Goal: Information Seeking & Learning: Find specific fact

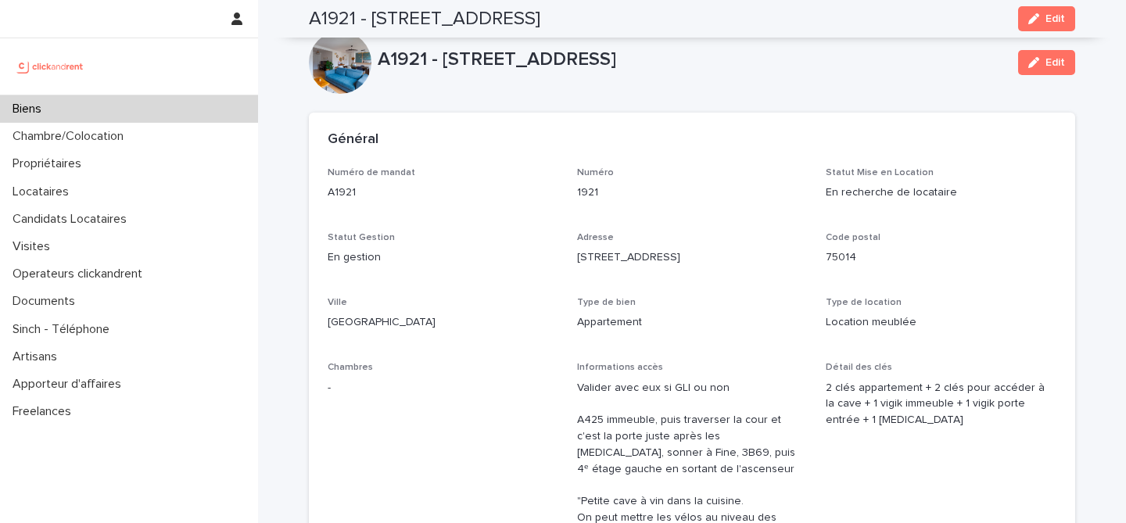
scroll to position [768, 0]
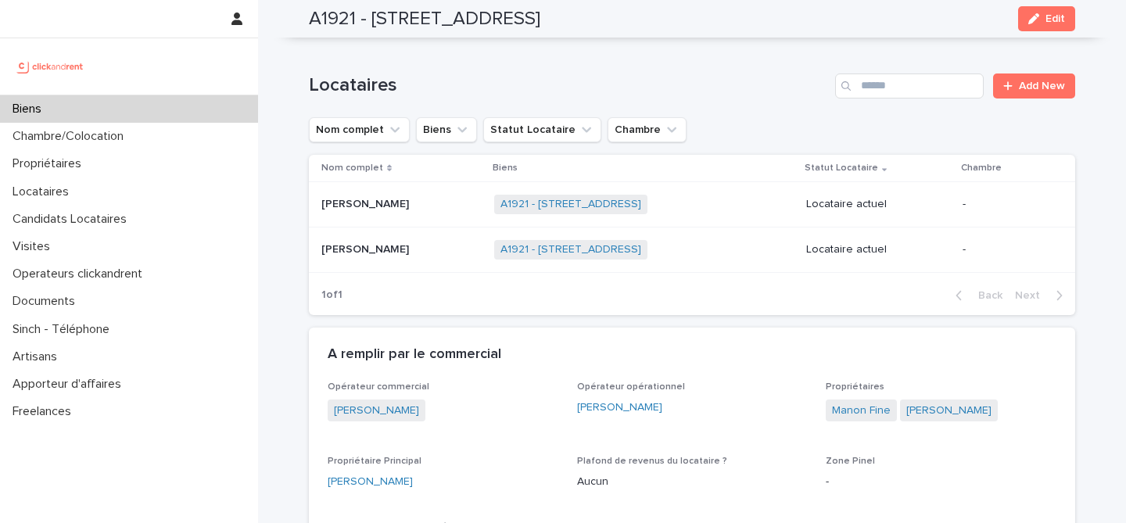
click at [163, 98] on div "Biens" at bounding box center [129, 108] width 258 height 27
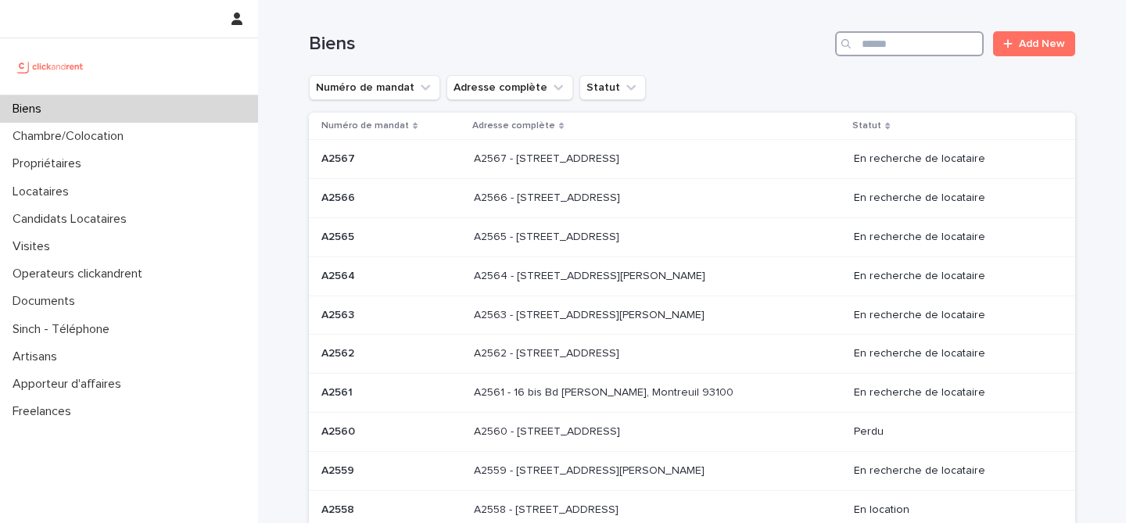
click at [908, 34] on input "Search" at bounding box center [909, 43] width 149 height 25
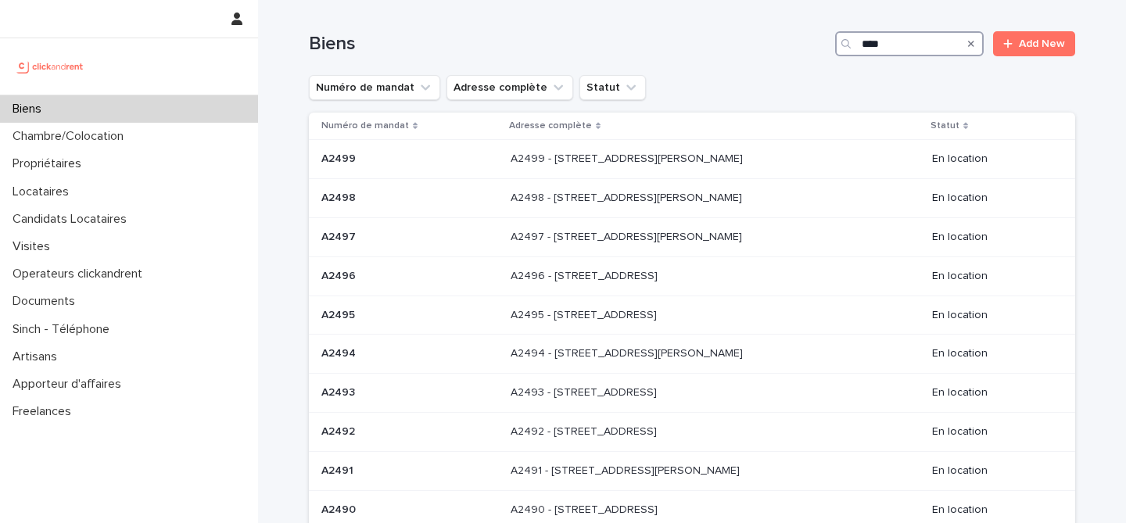
type input "*****"
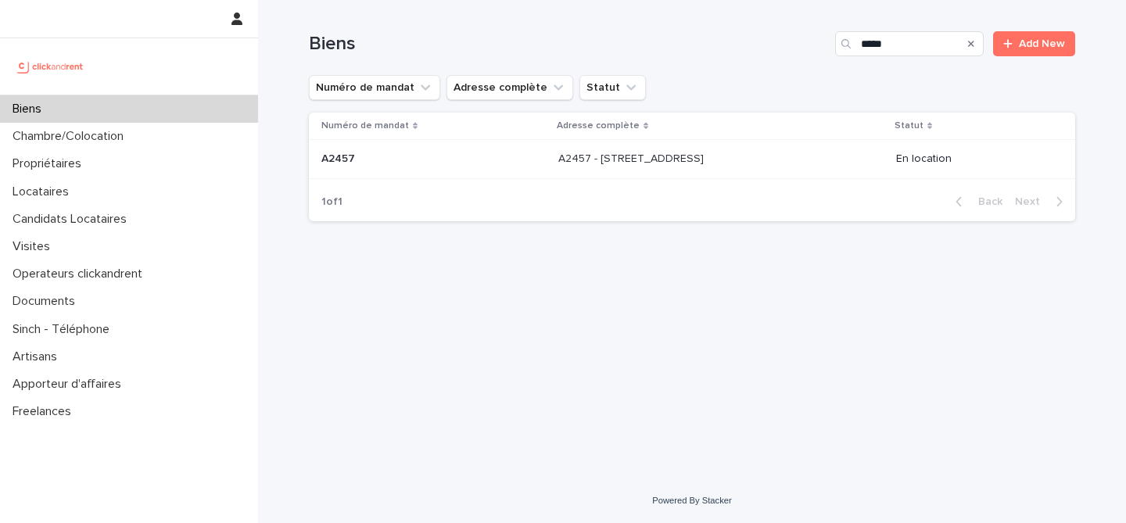
click at [771, 173] on td "A2457 - [STREET_ADDRESS] - [STREET_ADDRESS]" at bounding box center [721, 159] width 338 height 39
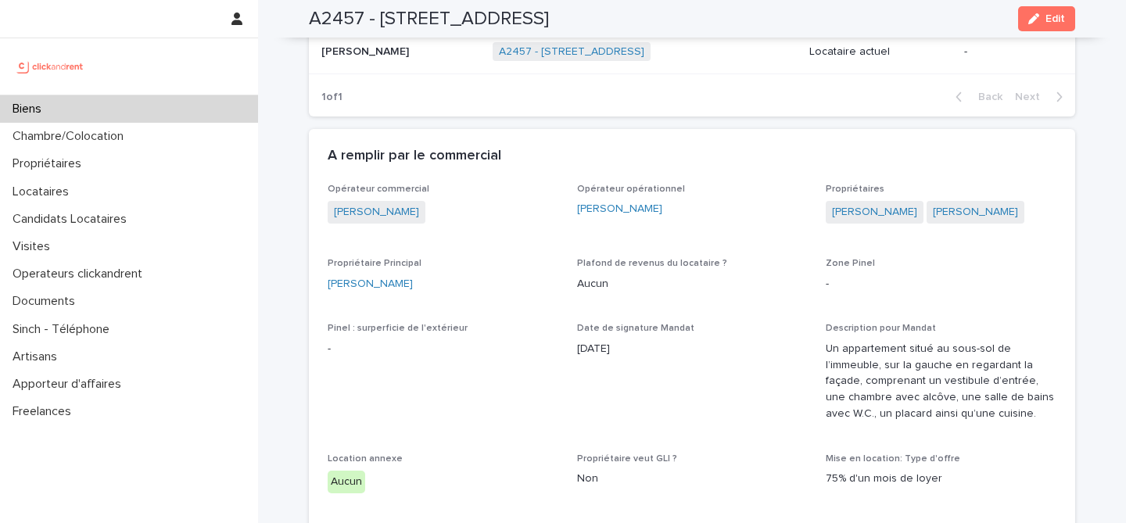
scroll to position [797, 0]
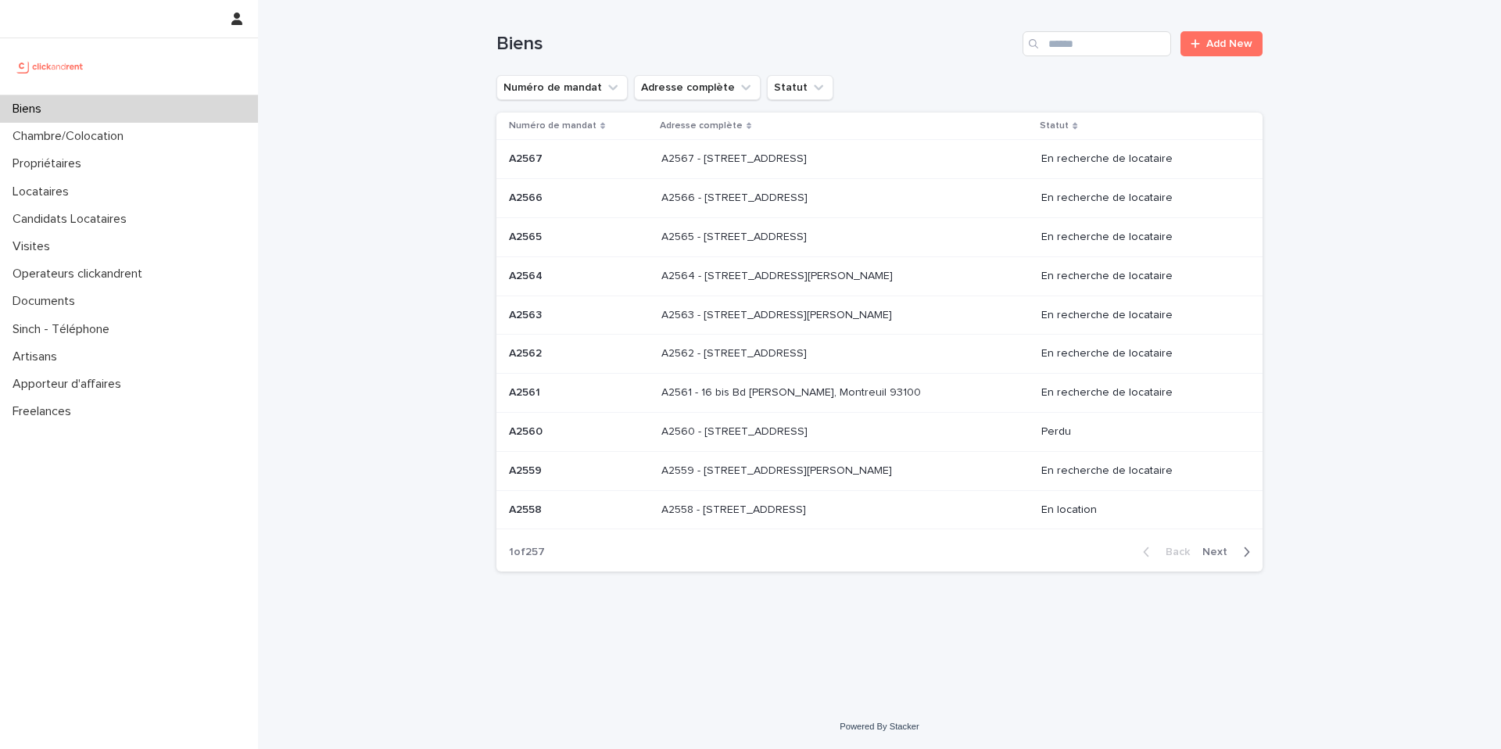
click at [195, 91] on div at bounding box center [129, 66] width 258 height 56
click at [188, 107] on div "Biens" at bounding box center [129, 108] width 258 height 27
click at [192, 105] on div "Biens" at bounding box center [129, 108] width 258 height 27
click at [1063, 44] on input "Search" at bounding box center [1096, 43] width 149 height 25
type input "*****"
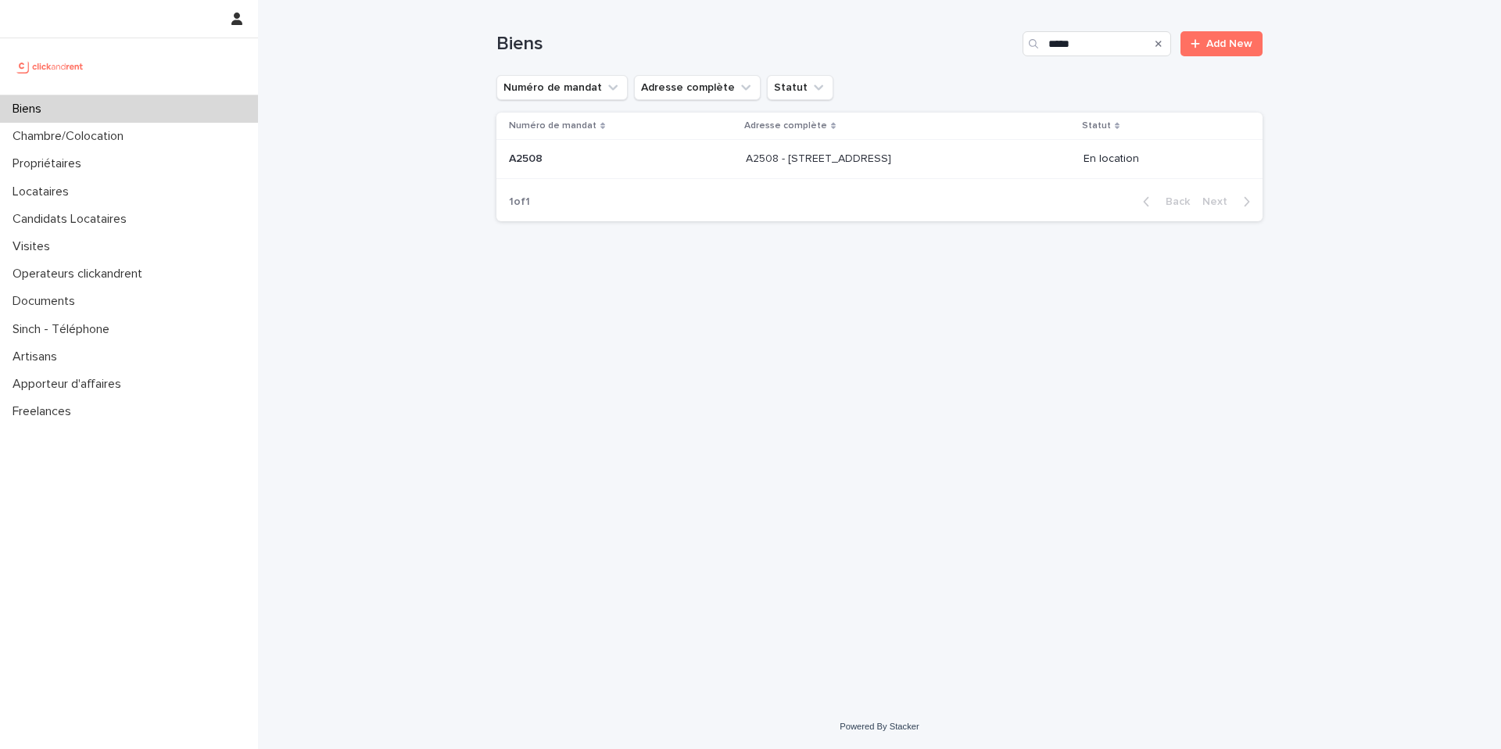
click at [942, 144] on td "A2508 - 131 boulevard de Charonne, Paris 75011 A2508 - 131 boulevard de Charonn…" at bounding box center [908, 159] width 338 height 39
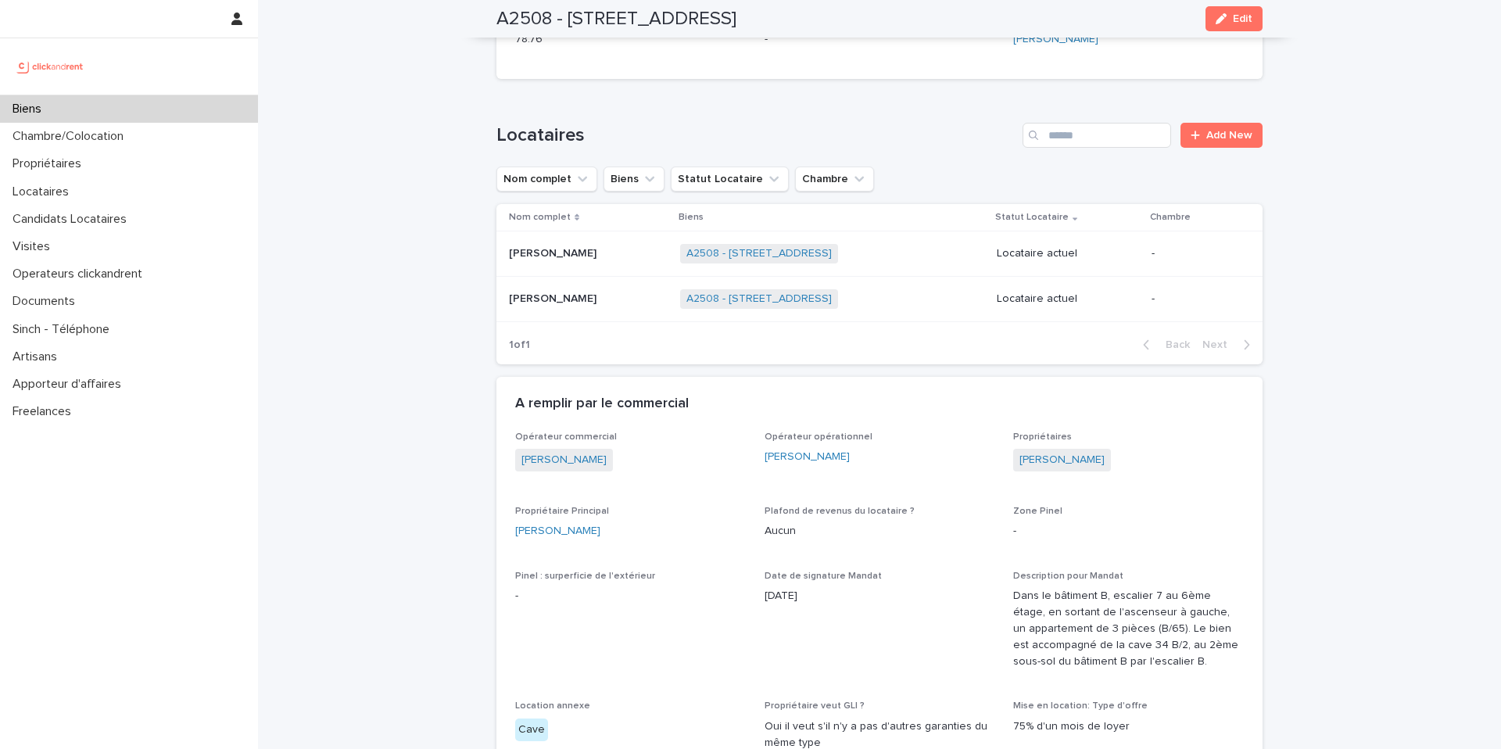
scroll to position [963, 0]
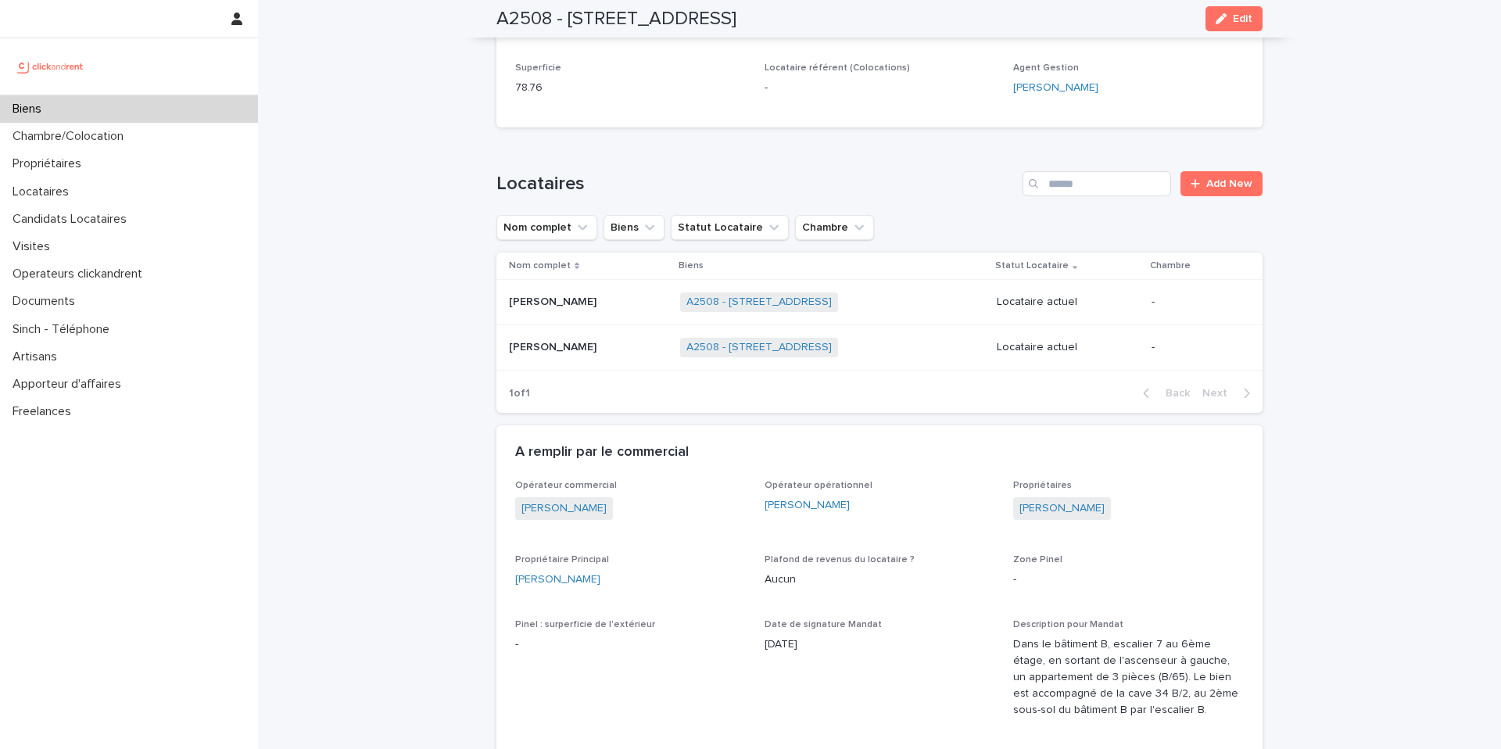
click at [611, 295] on p at bounding box center [588, 301] width 159 height 13
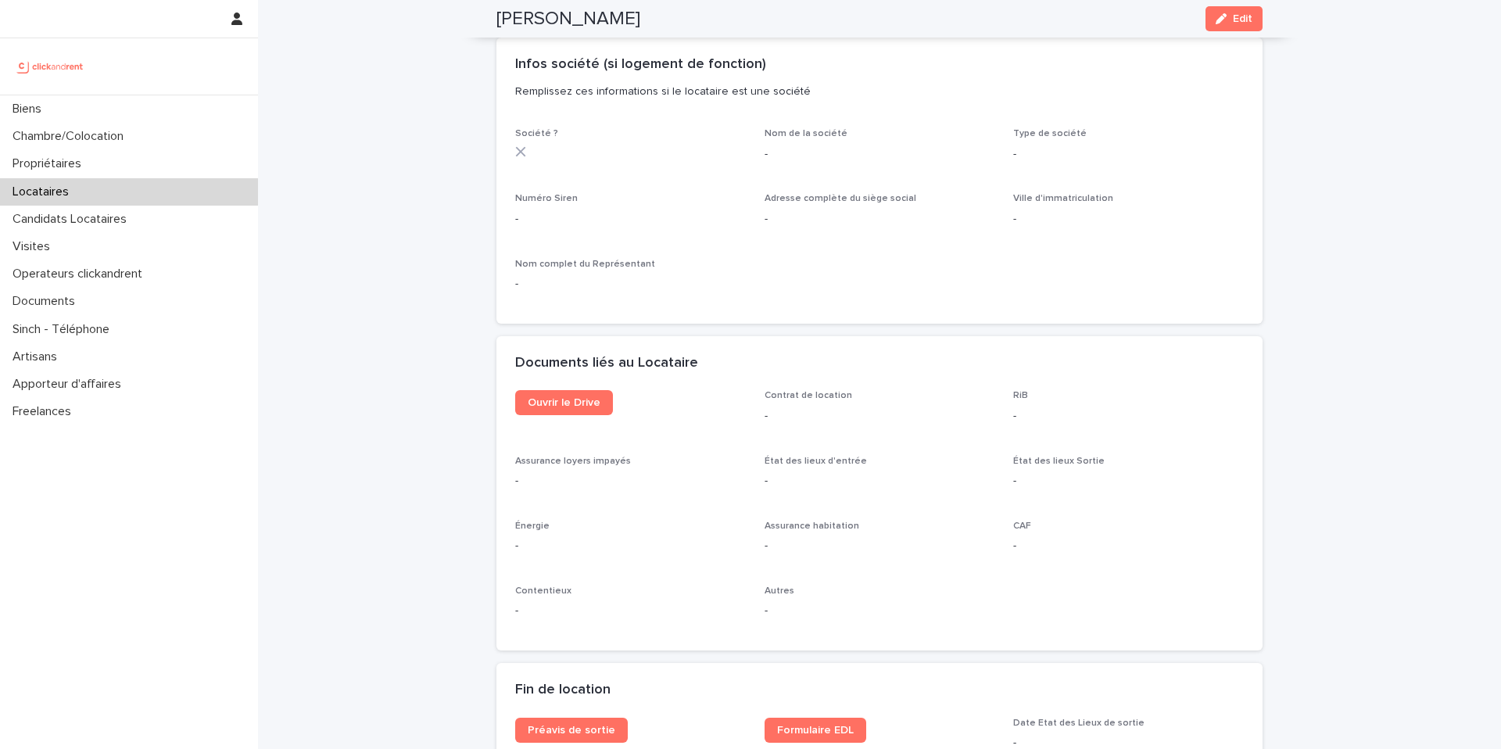
scroll to position [1398, 0]
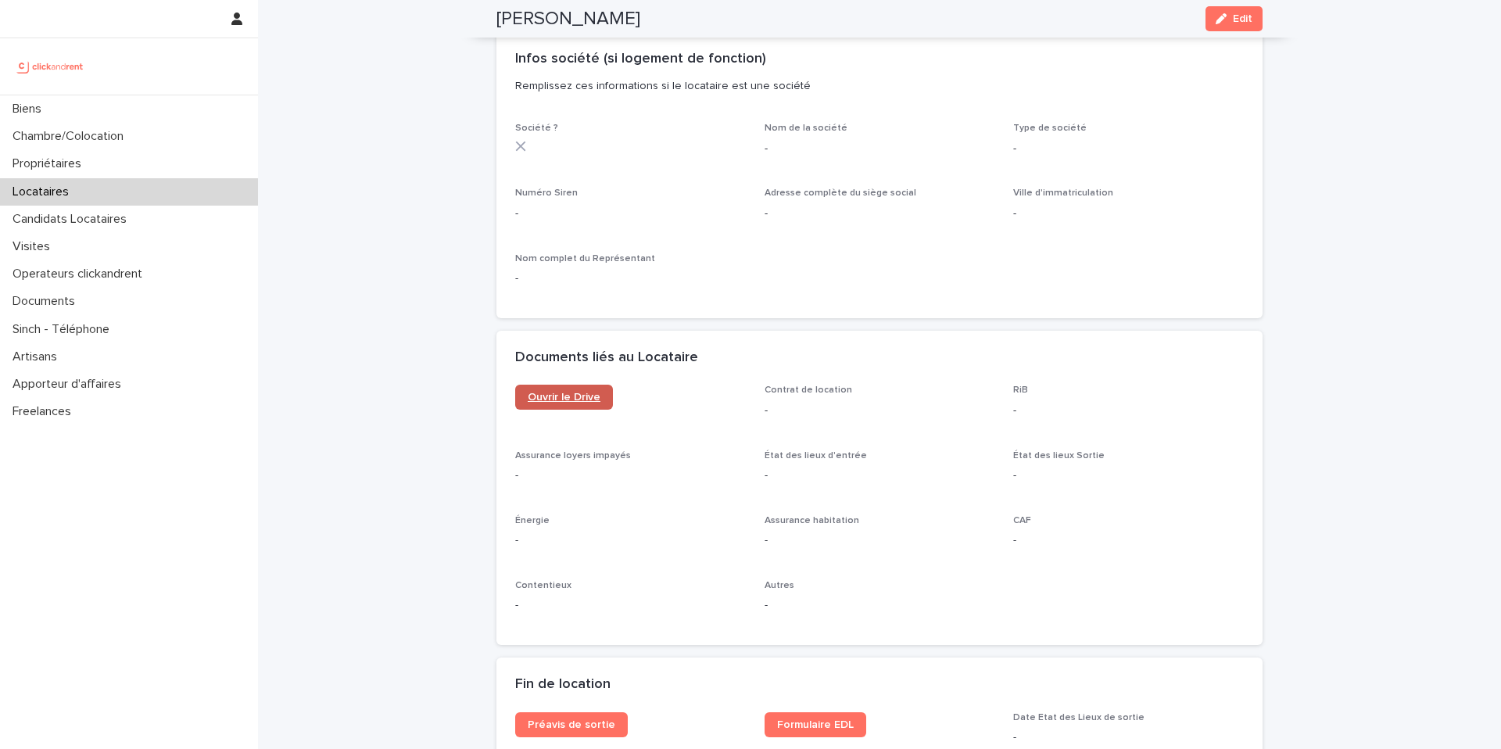
click at [589, 403] on span "Ouvrir le Drive" at bounding box center [564, 397] width 73 height 11
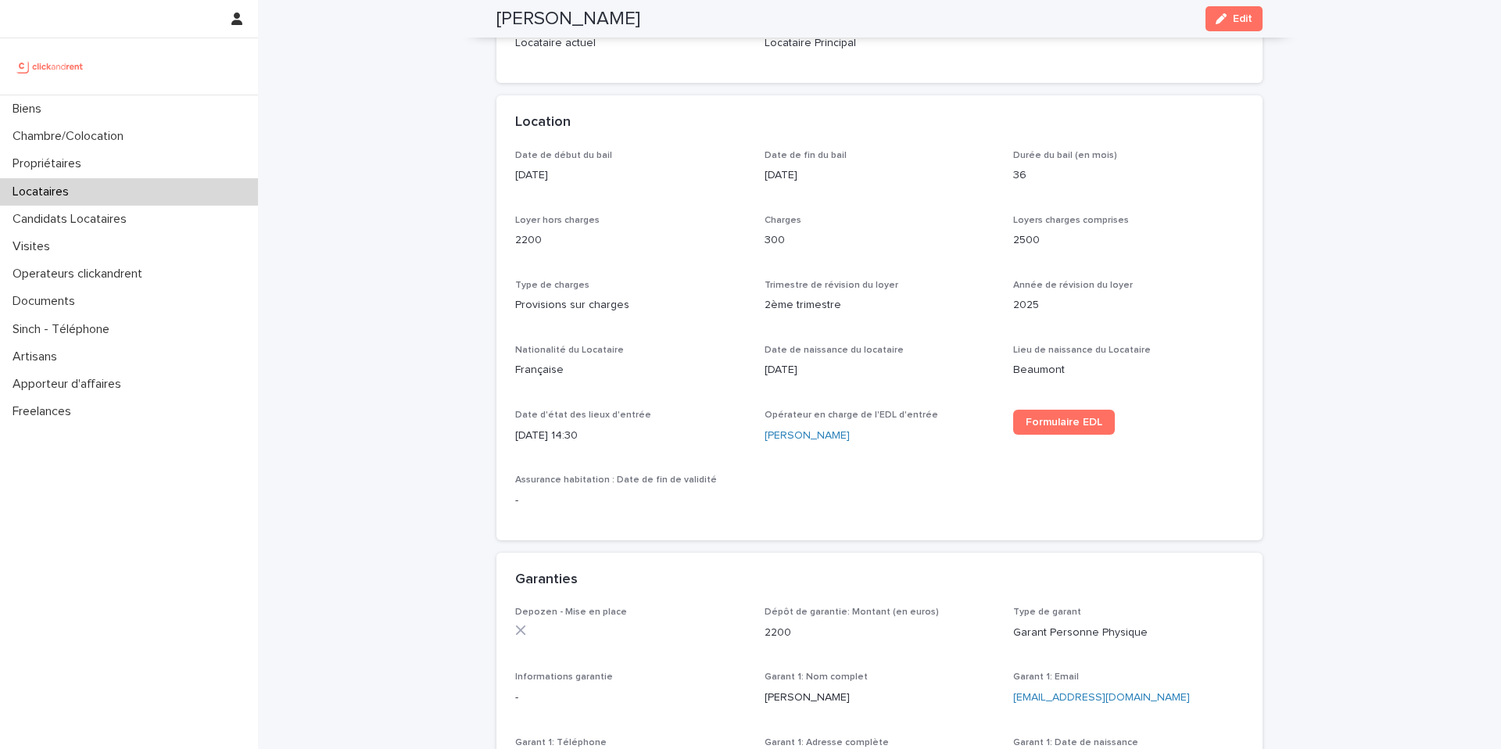
scroll to position [420, 0]
click at [690, 317] on div "Type de charges Provisions sur charges" at bounding box center [630, 304] width 231 height 46
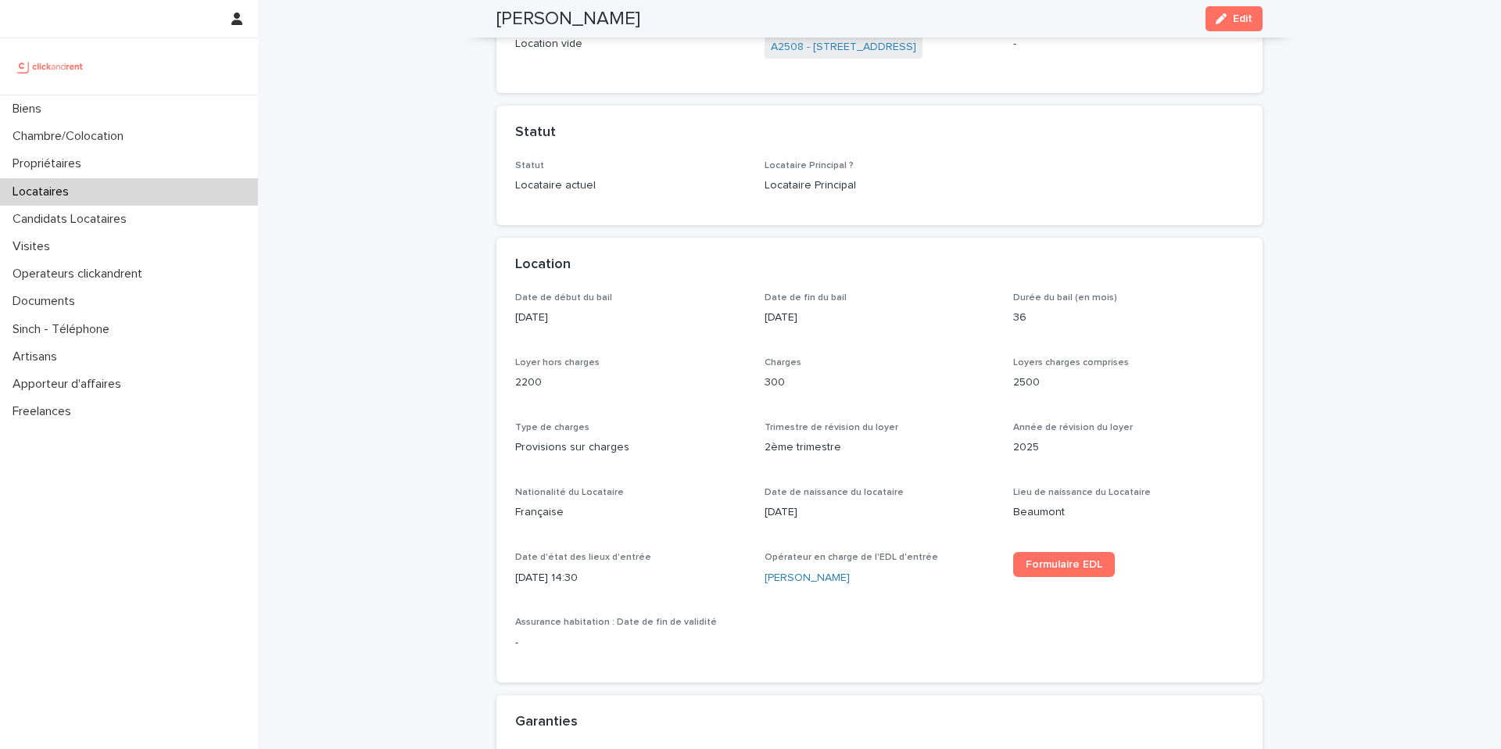
scroll to position [0, 0]
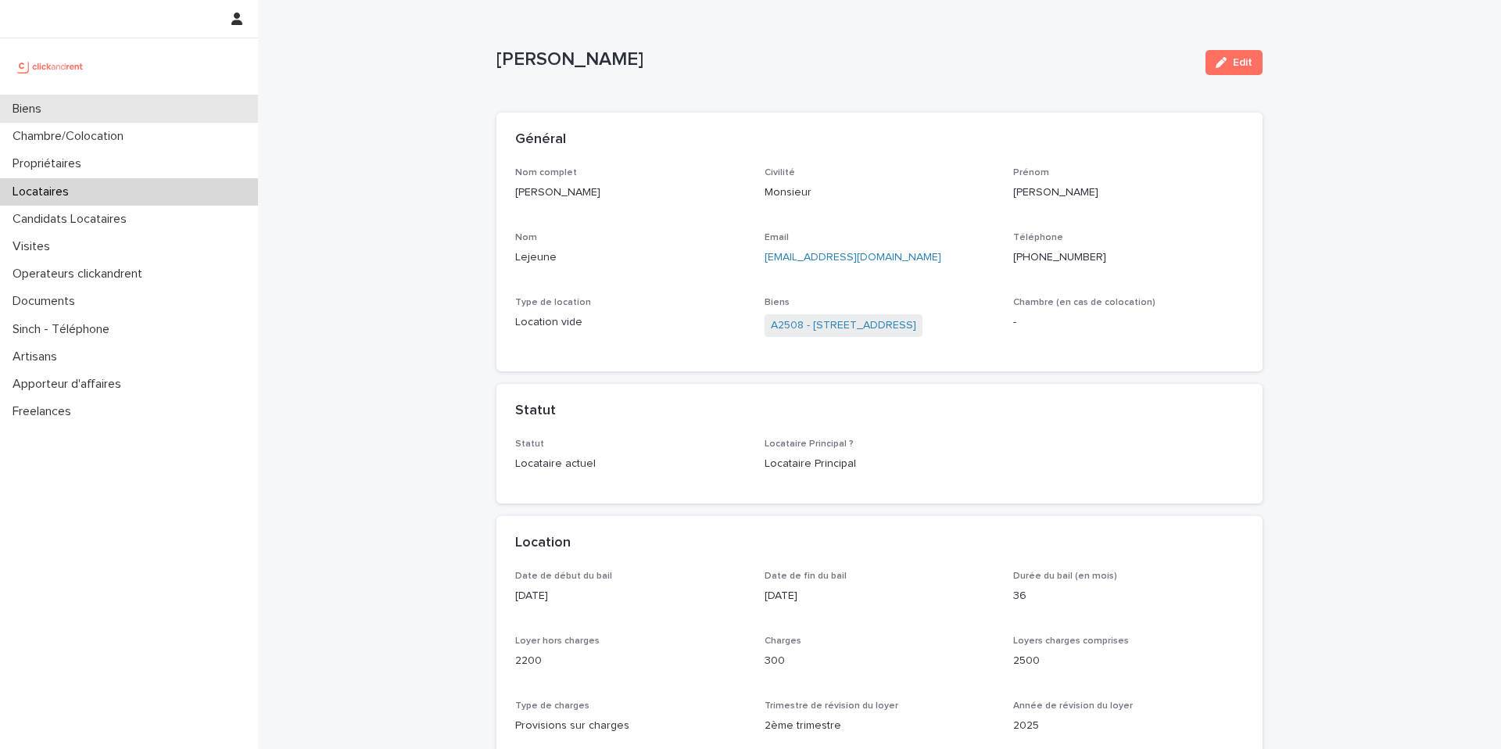
click at [178, 105] on div "Biens" at bounding box center [129, 108] width 258 height 27
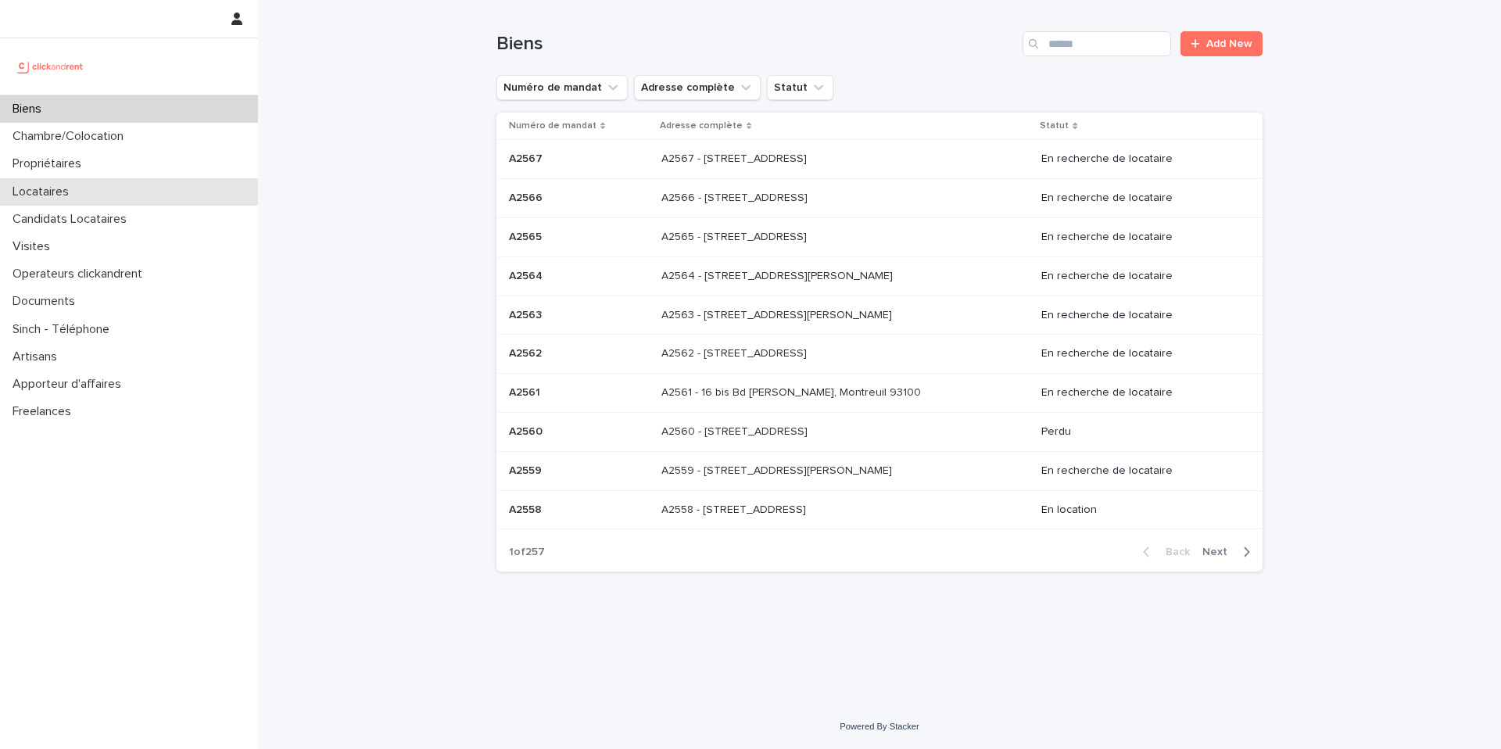
click at [84, 199] on div "Locataires" at bounding box center [129, 191] width 258 height 27
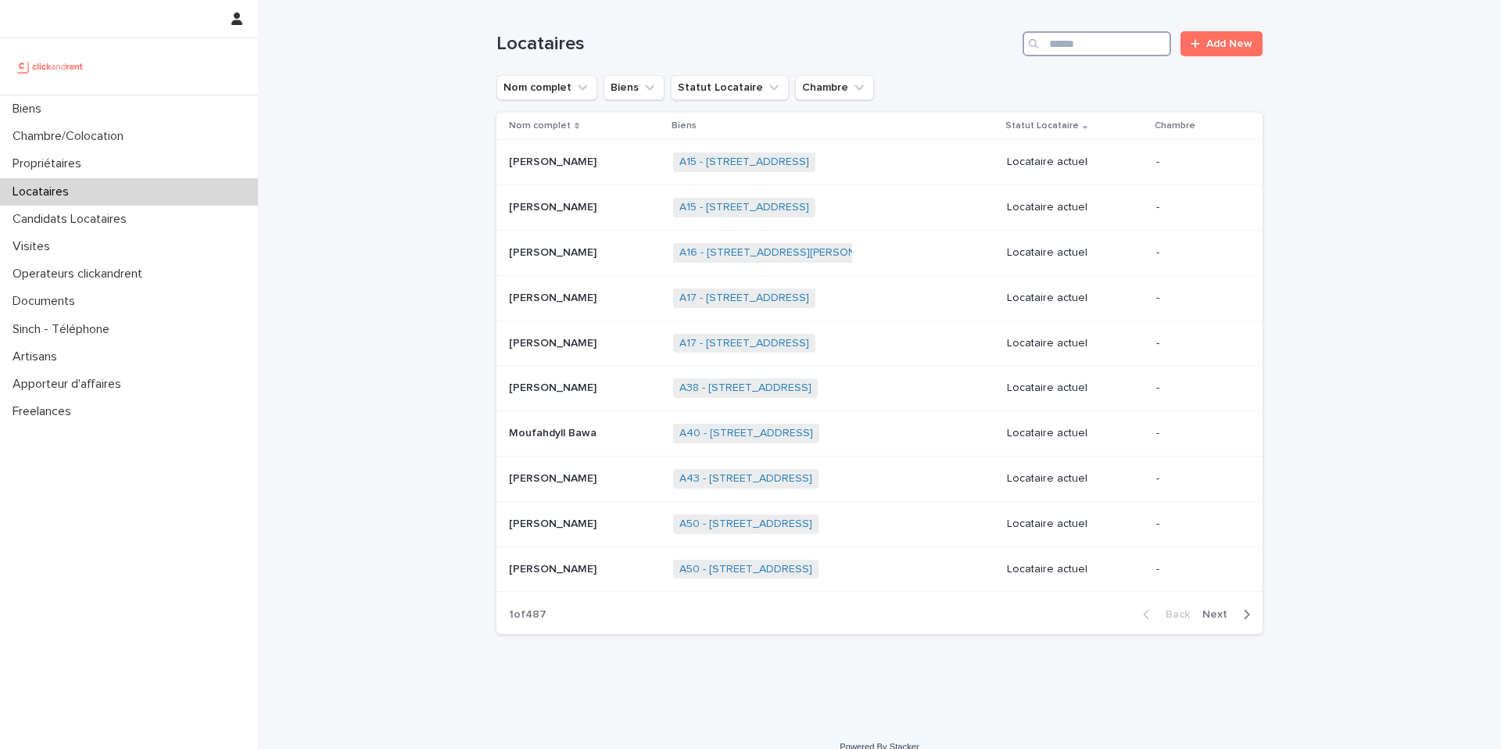
click at [1147, 53] on input "Search" at bounding box center [1096, 43] width 149 height 25
type input "******"
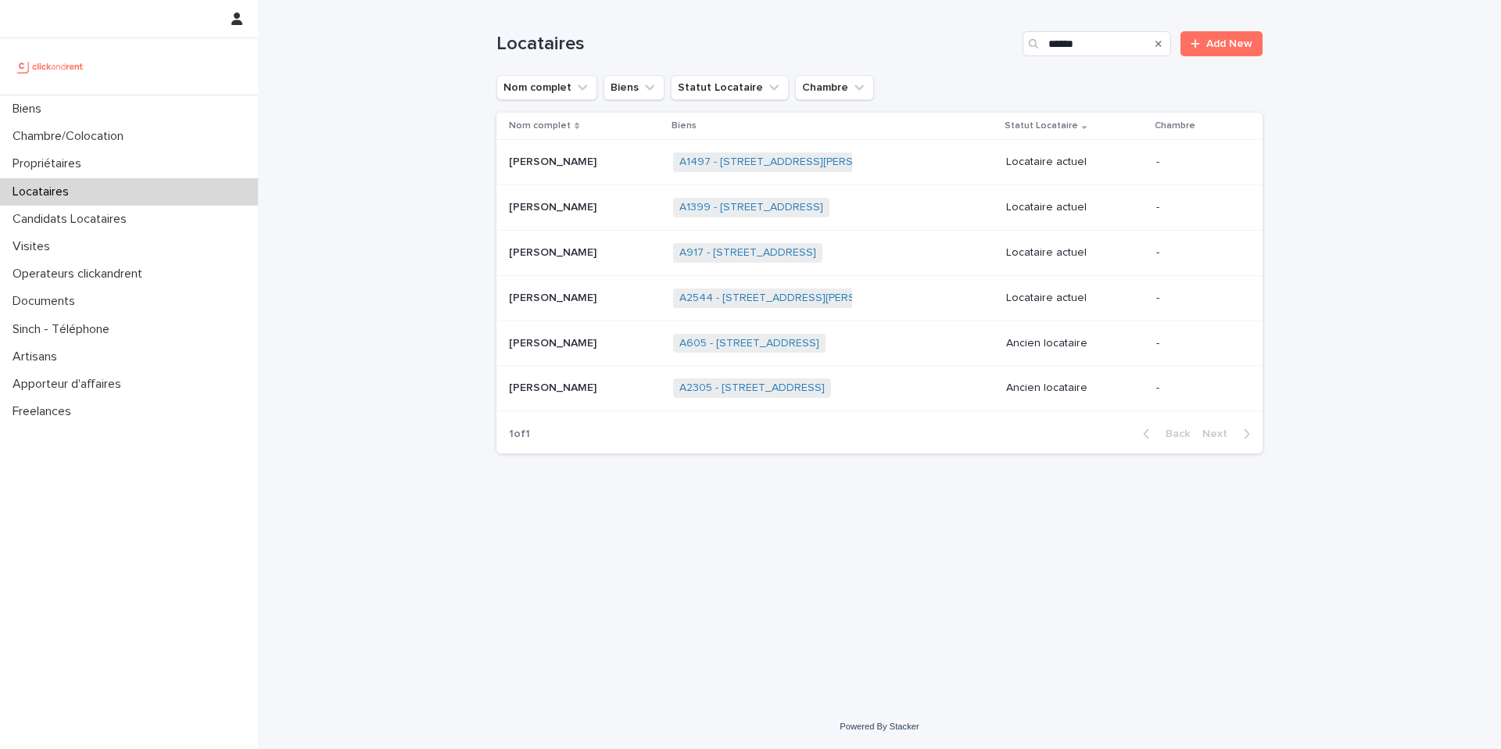
click at [610, 213] on p at bounding box center [585, 207] width 152 height 13
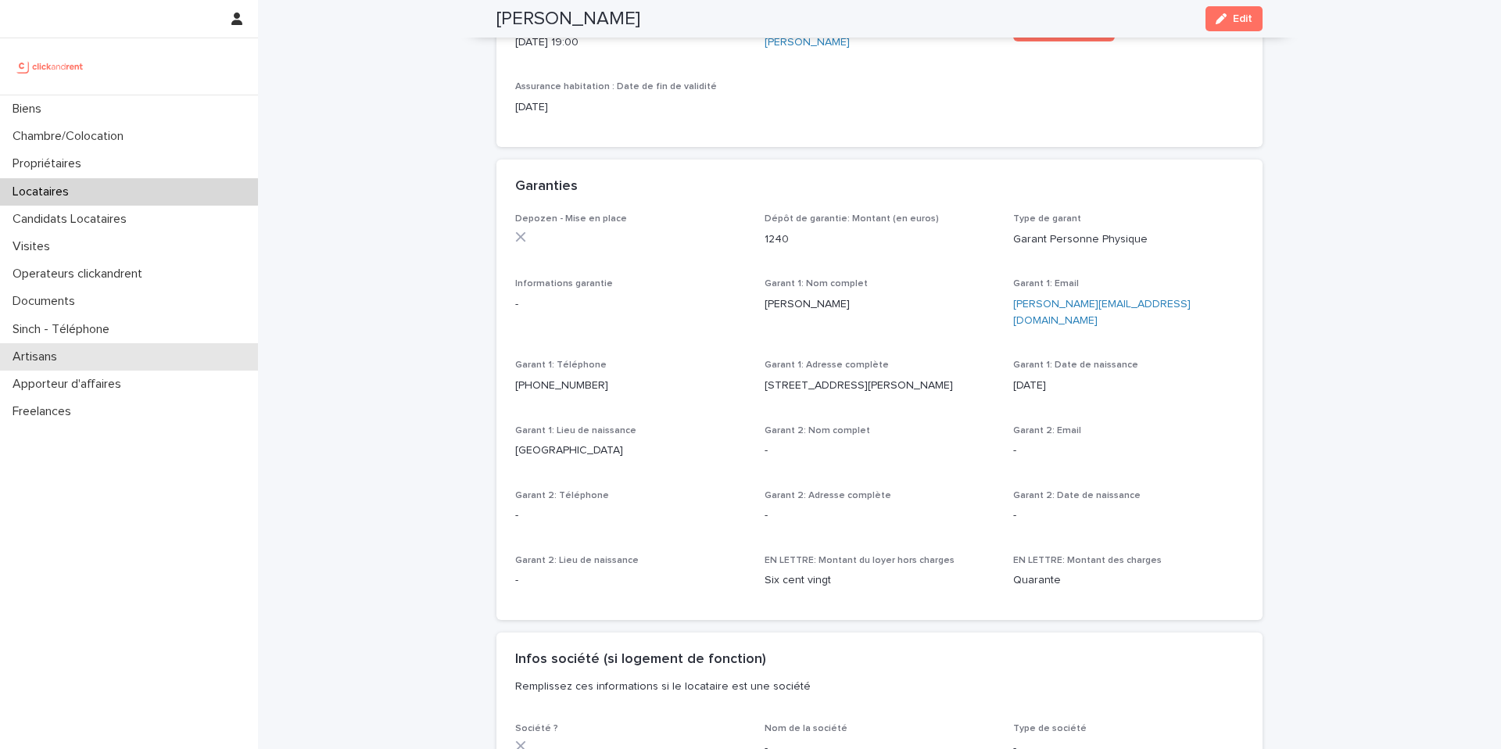
scroll to position [809, 0]
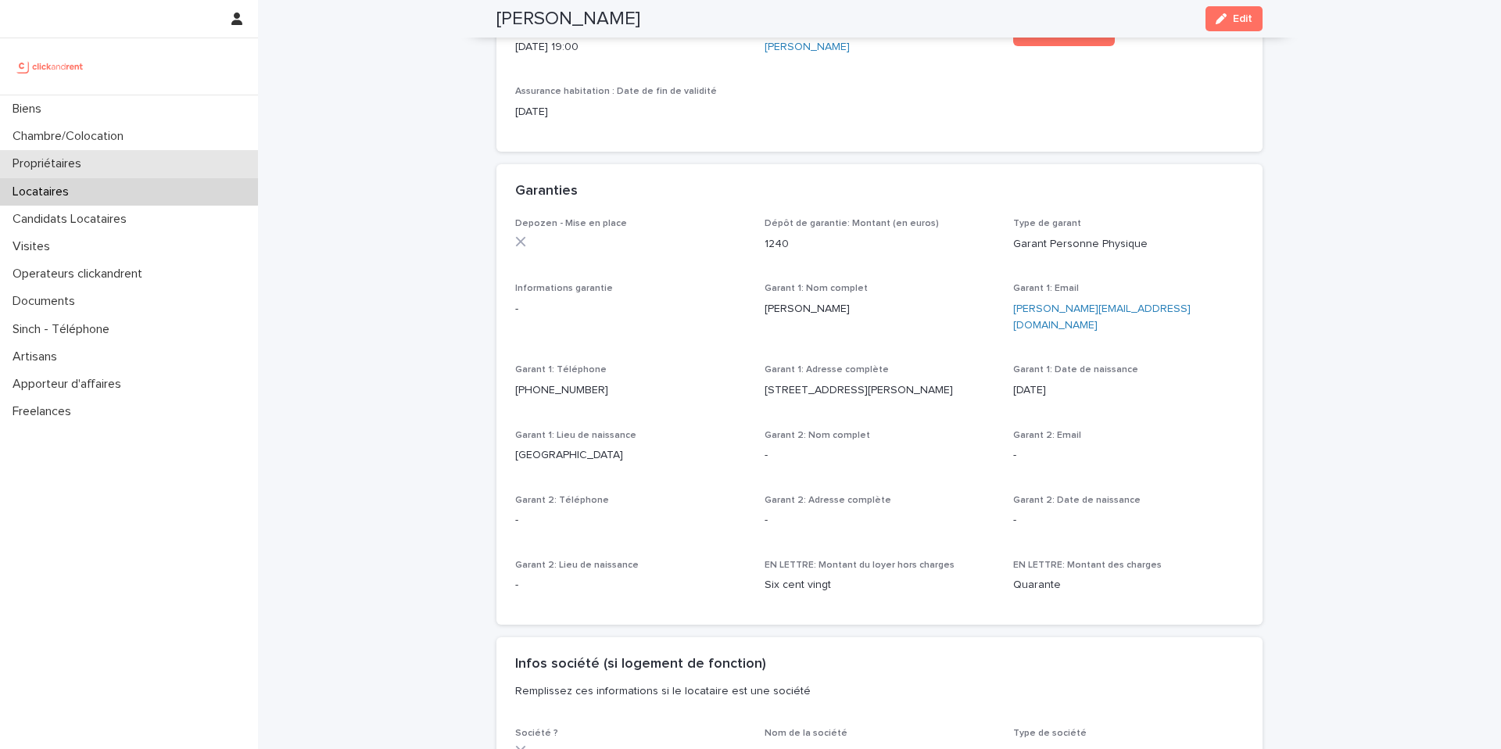
click at [87, 165] on p "Propriétaires" at bounding box center [50, 163] width 88 height 15
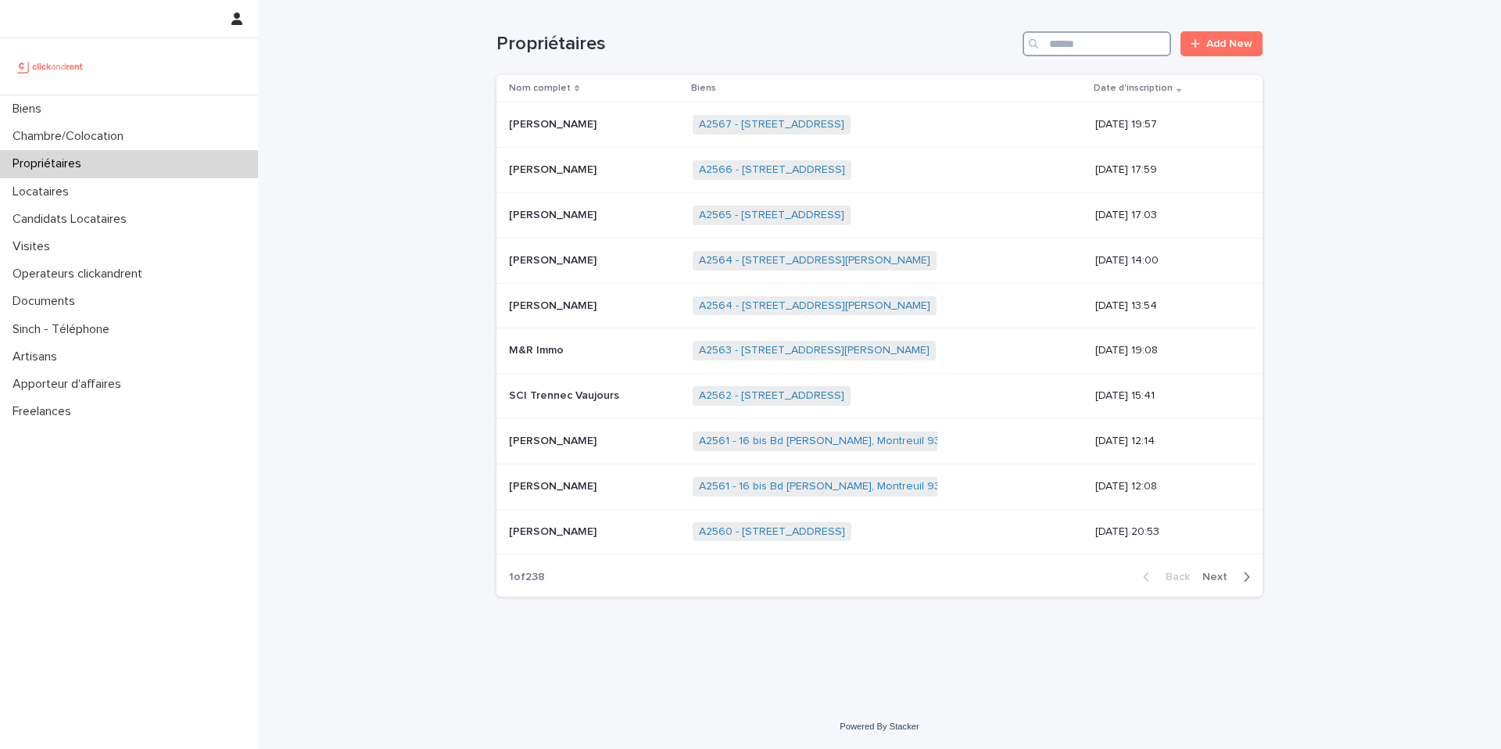
click at [1137, 49] on input "Search" at bounding box center [1096, 43] width 149 height 25
type input "******"
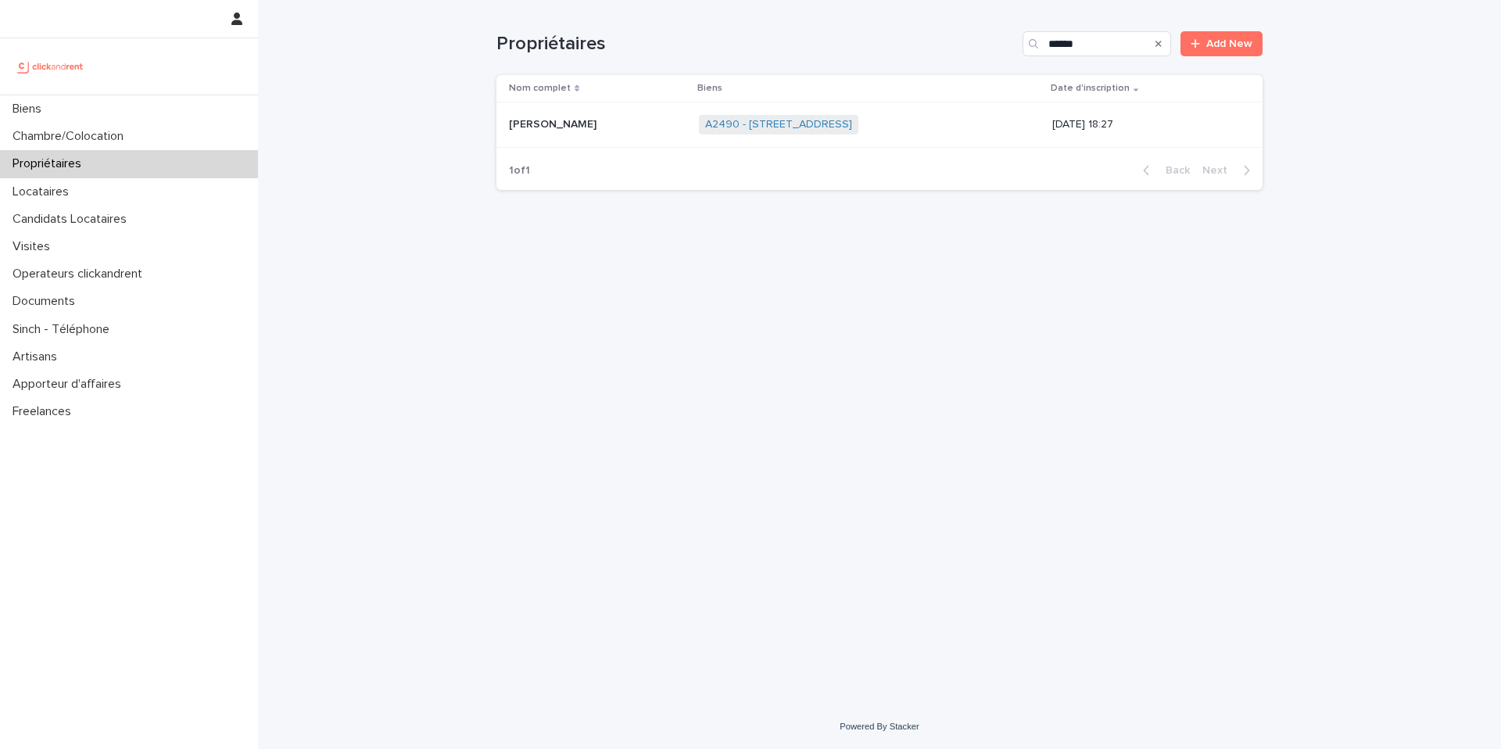
click at [565, 137] on div "François Mathon François Mathon" at bounding box center [597, 125] width 177 height 26
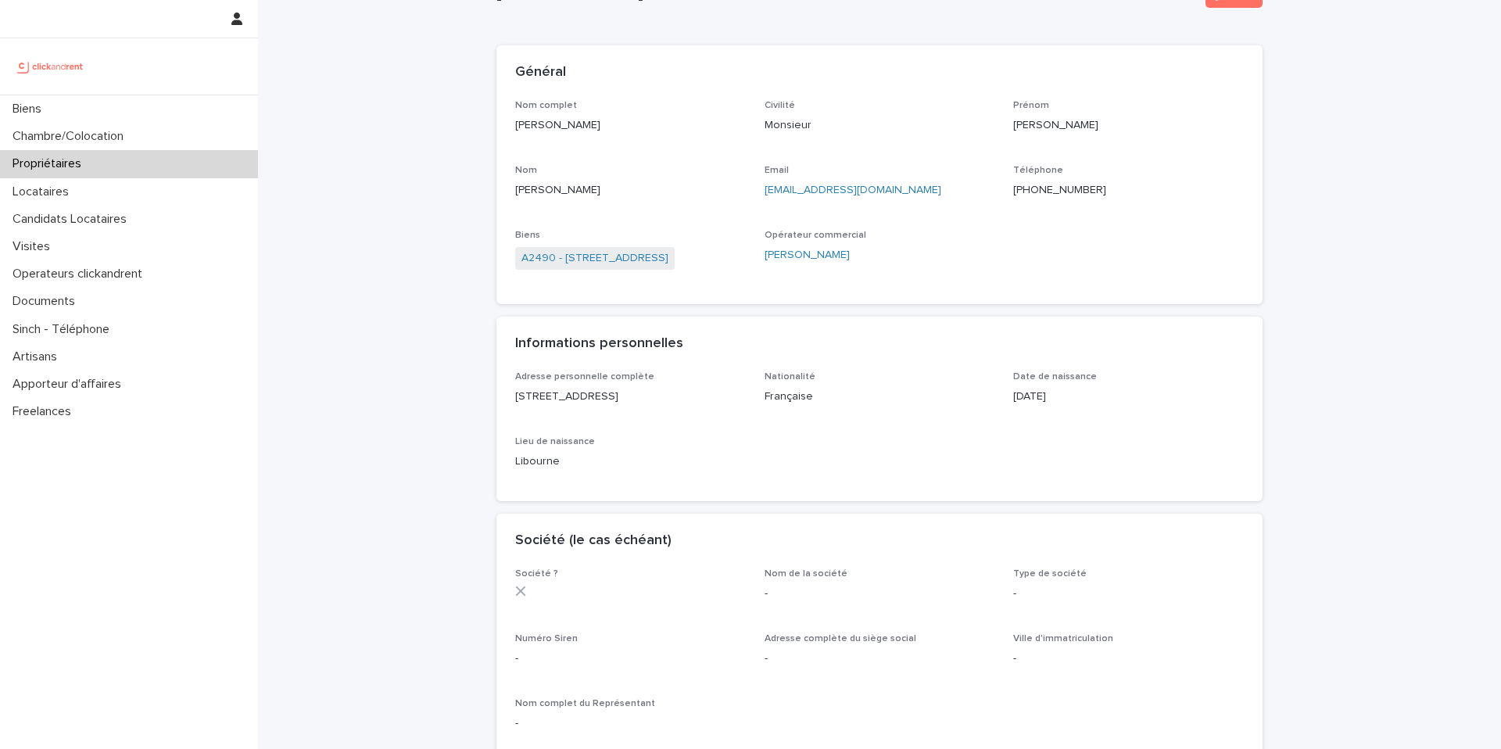
scroll to position [70, 0]
drag, startPoint x: 708, startPoint y: 397, endPoint x: 504, endPoint y: 397, distance: 204.0
click at [504, 397] on div "Adresse personnelle complète 15 rue Sainte Marguerite, 93500 Pantin Nationalité…" at bounding box center [879, 433] width 766 height 130
click at [597, 415] on div "Adresse personnelle complète 15 rue Sainte Marguerite, 93500 Pantin Nationalité…" at bounding box center [879, 423] width 729 height 111
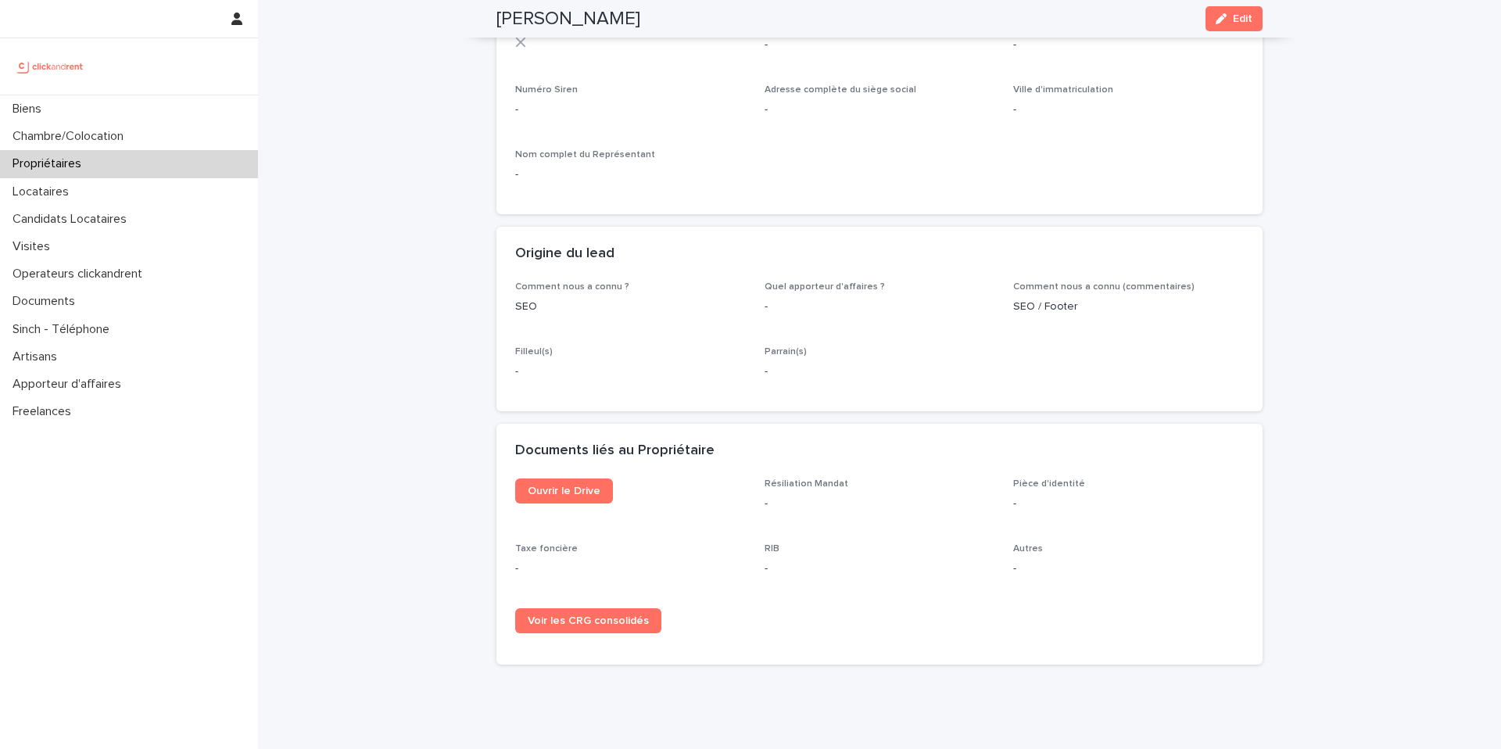
scroll to position [624, 0]
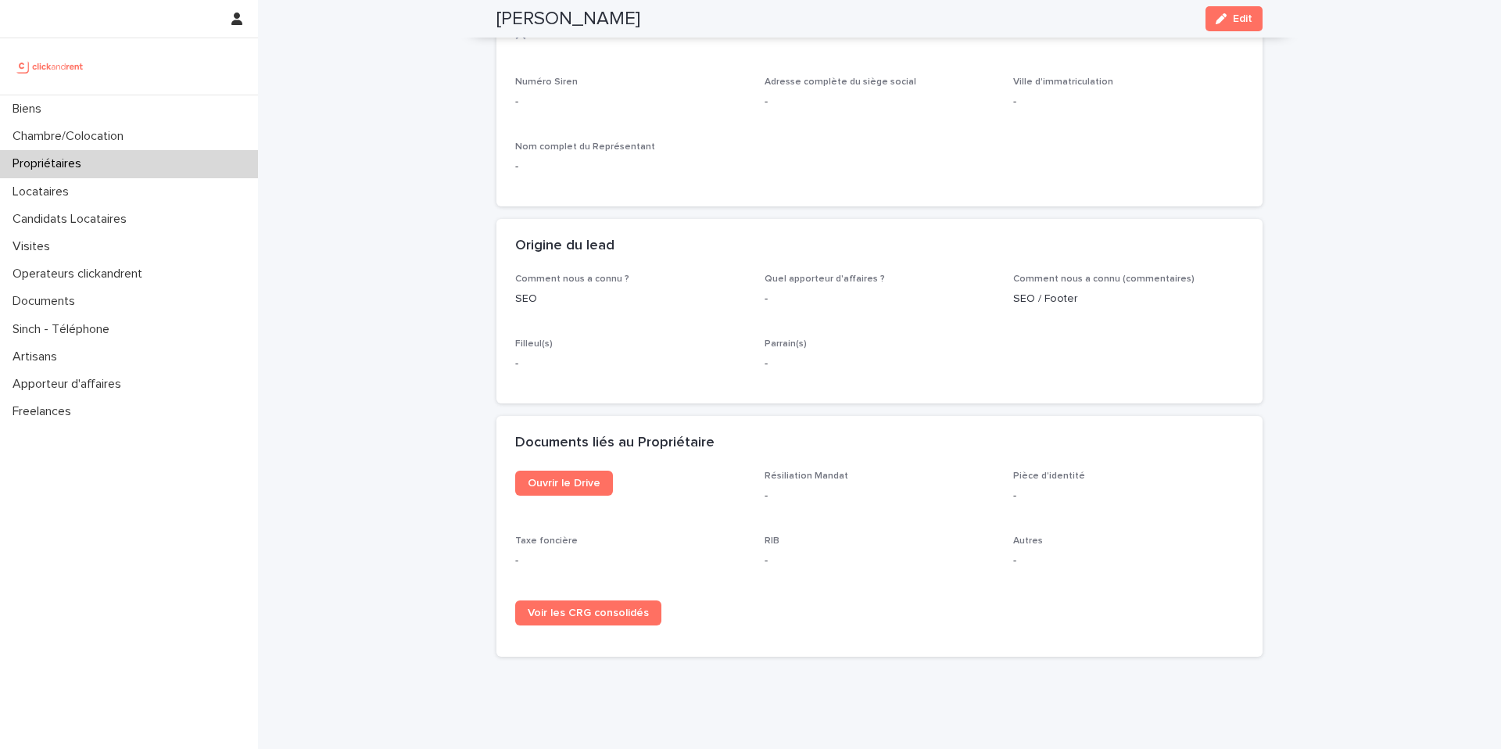
click at [164, 163] on div "Propriétaires" at bounding box center [129, 163] width 258 height 27
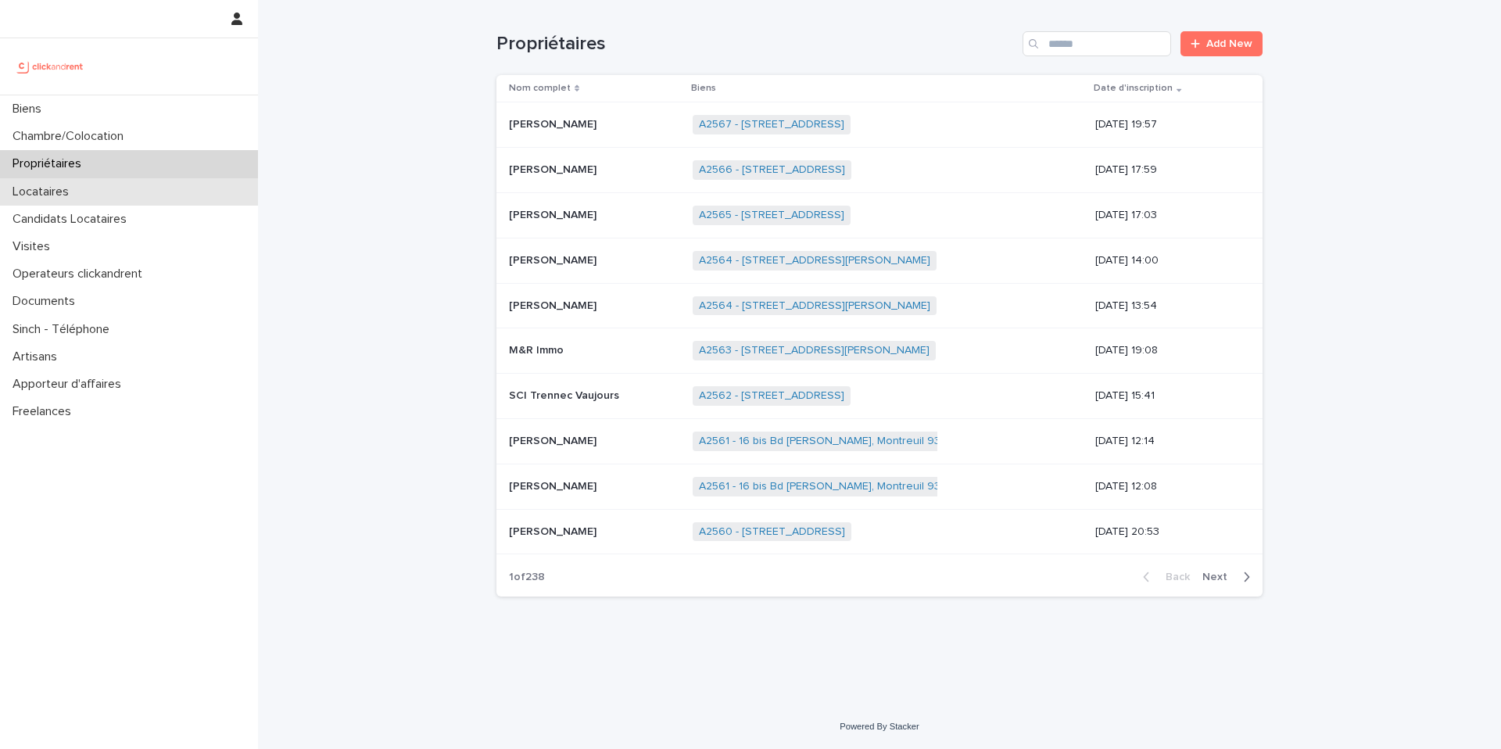
click at [116, 198] on div "Locataires" at bounding box center [129, 191] width 258 height 27
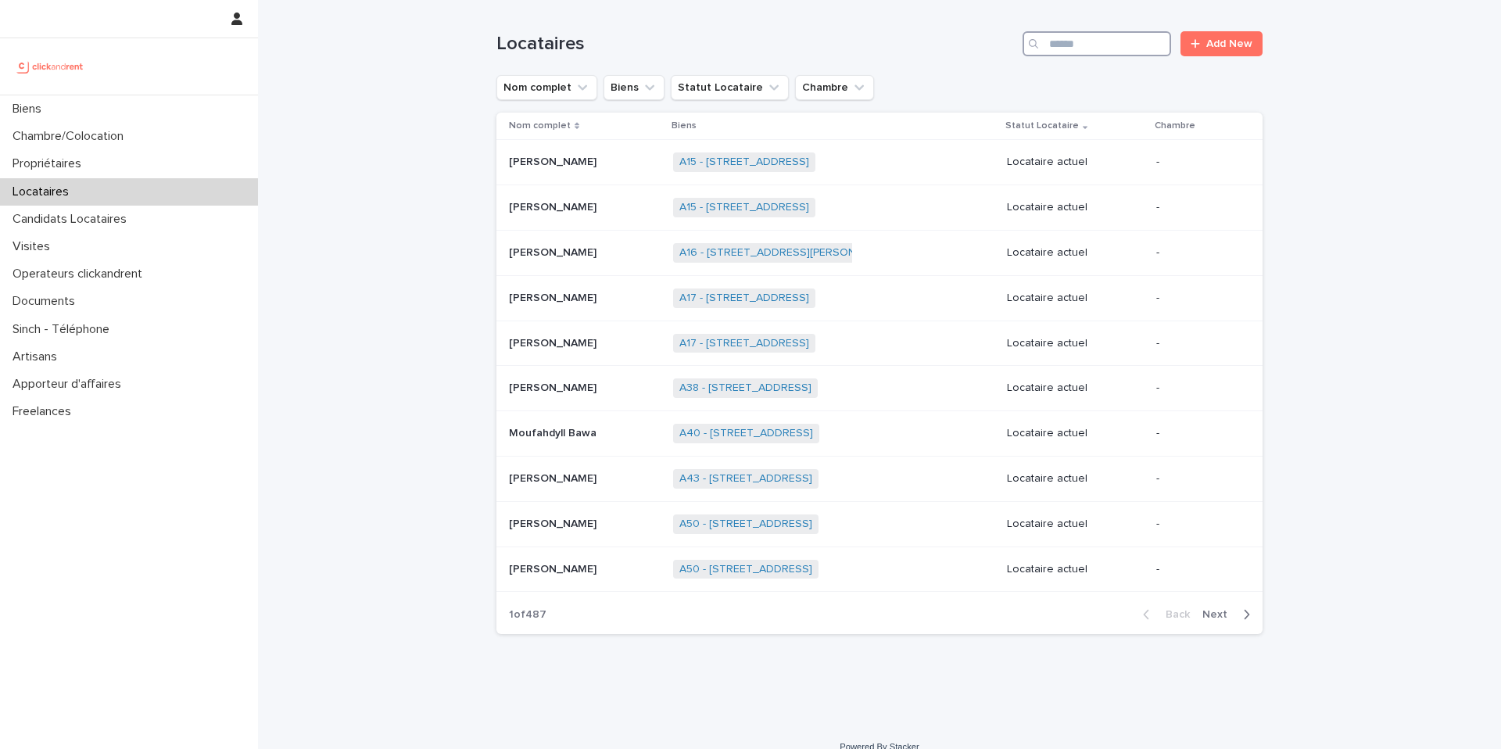
click at [1119, 43] on input "Search" at bounding box center [1096, 43] width 149 height 25
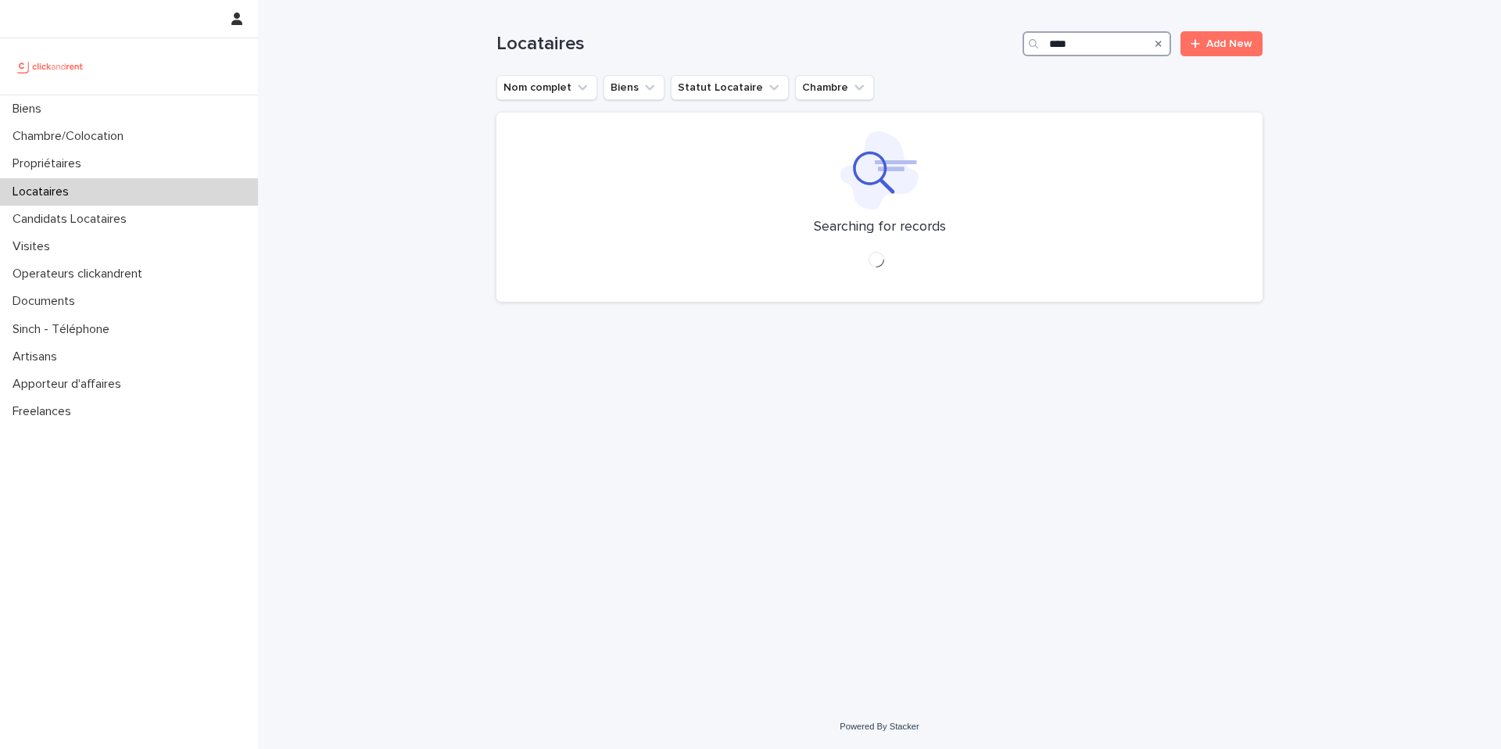
type input "*****"
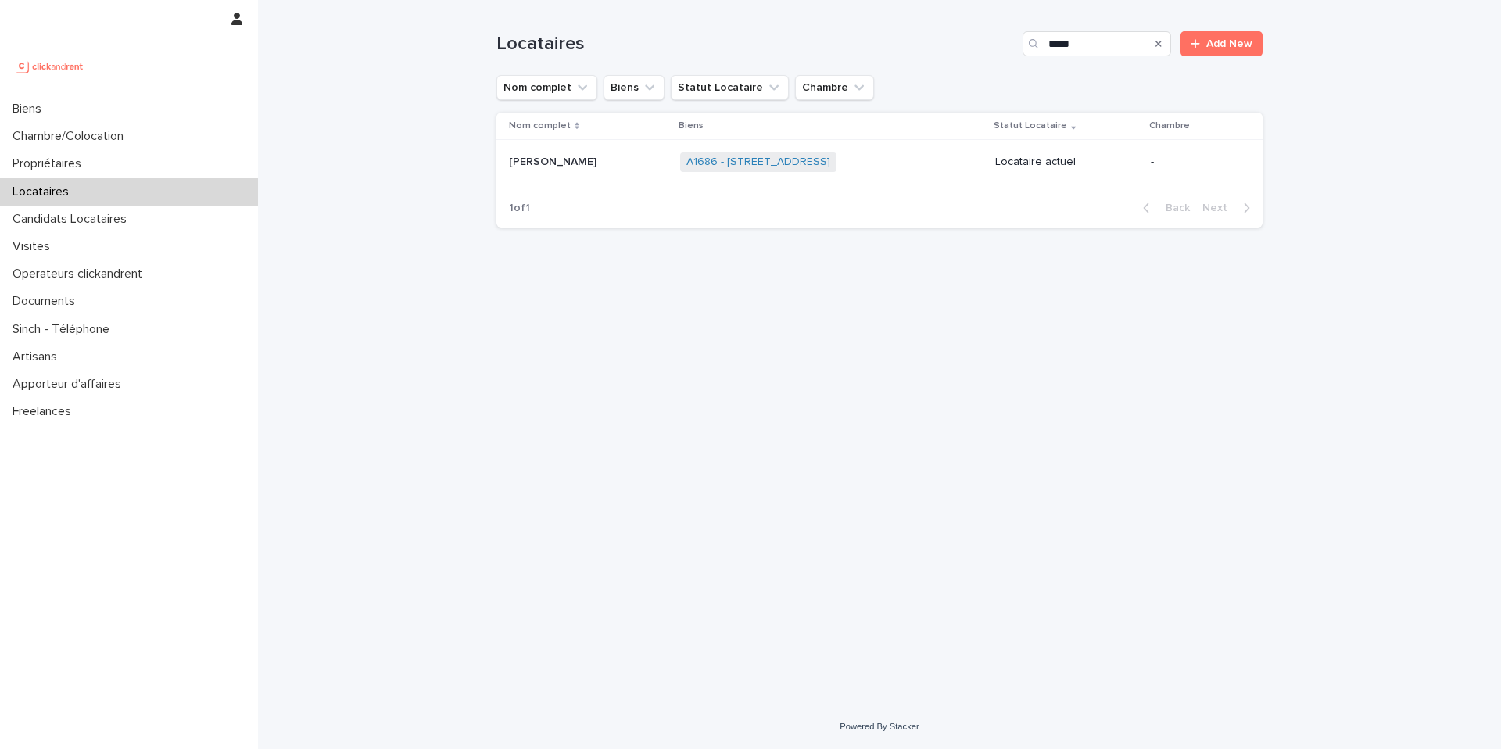
click at [611, 163] on p at bounding box center [588, 162] width 159 height 13
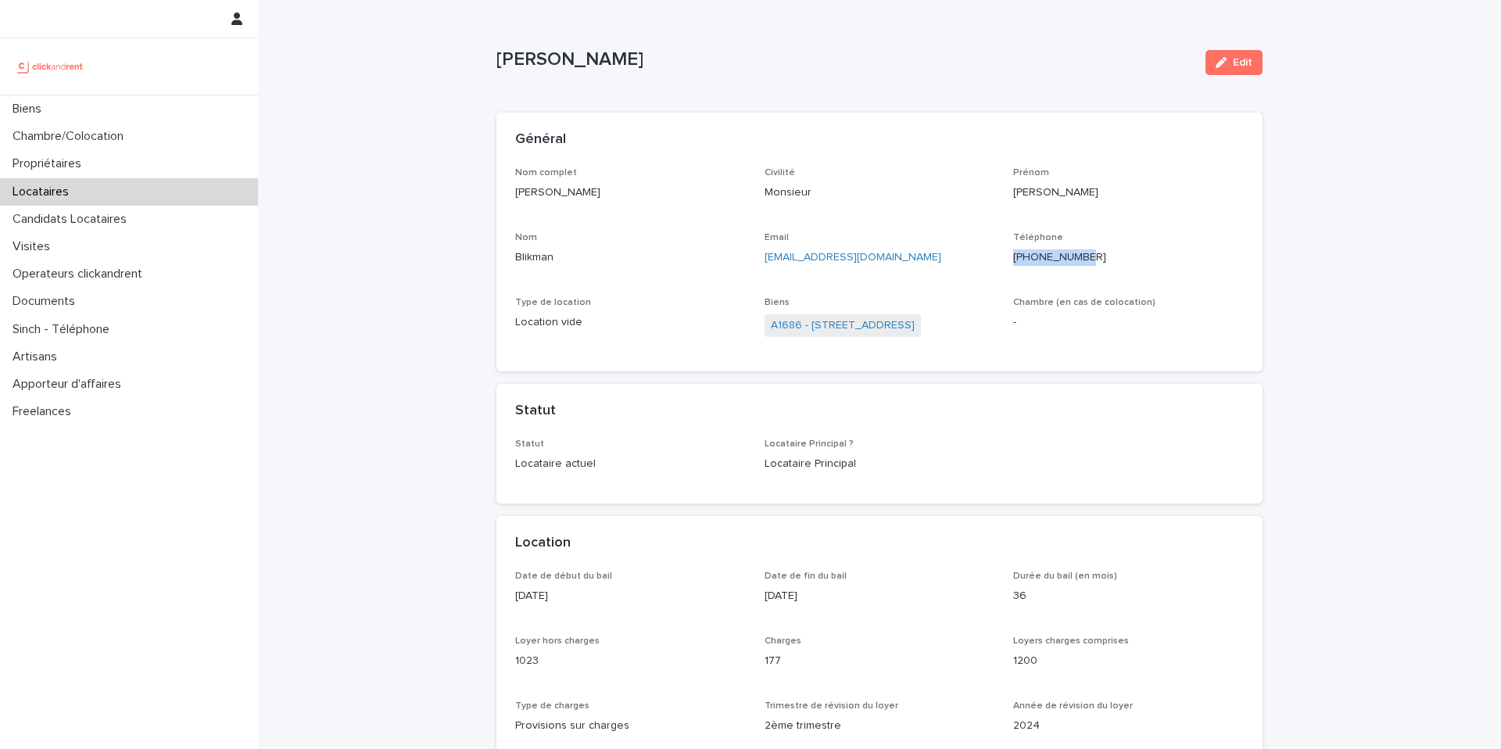
drag, startPoint x: 1094, startPoint y: 260, endPoint x: 1008, endPoint y: 254, distance: 86.2
click at [1008, 254] on div "Nom complet Jérémie Blikman Civilité Monsieur Prénom Jérémie Nom Blikman Email …" at bounding box center [879, 260] width 729 height 186
copy p "+33769999806"
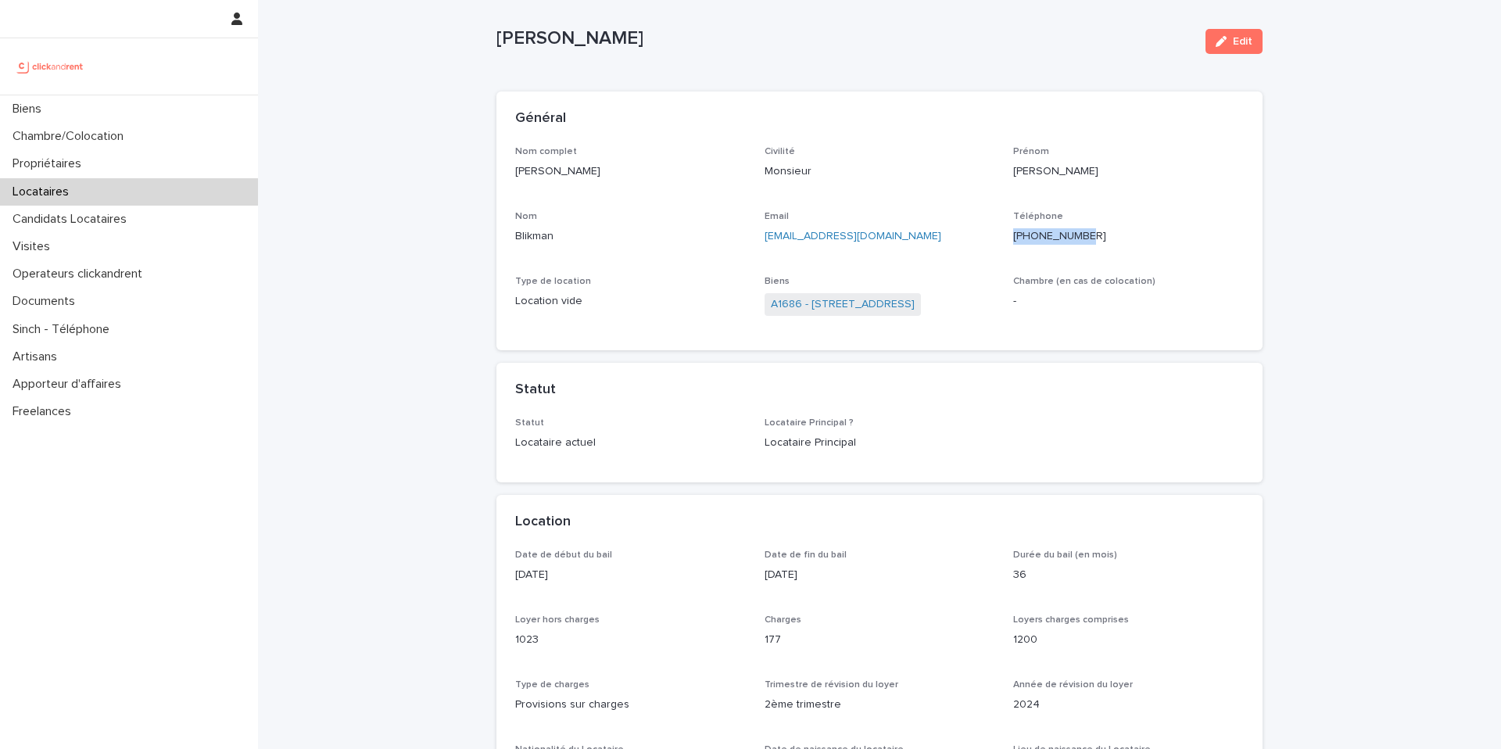
scroll to position [26, 0]
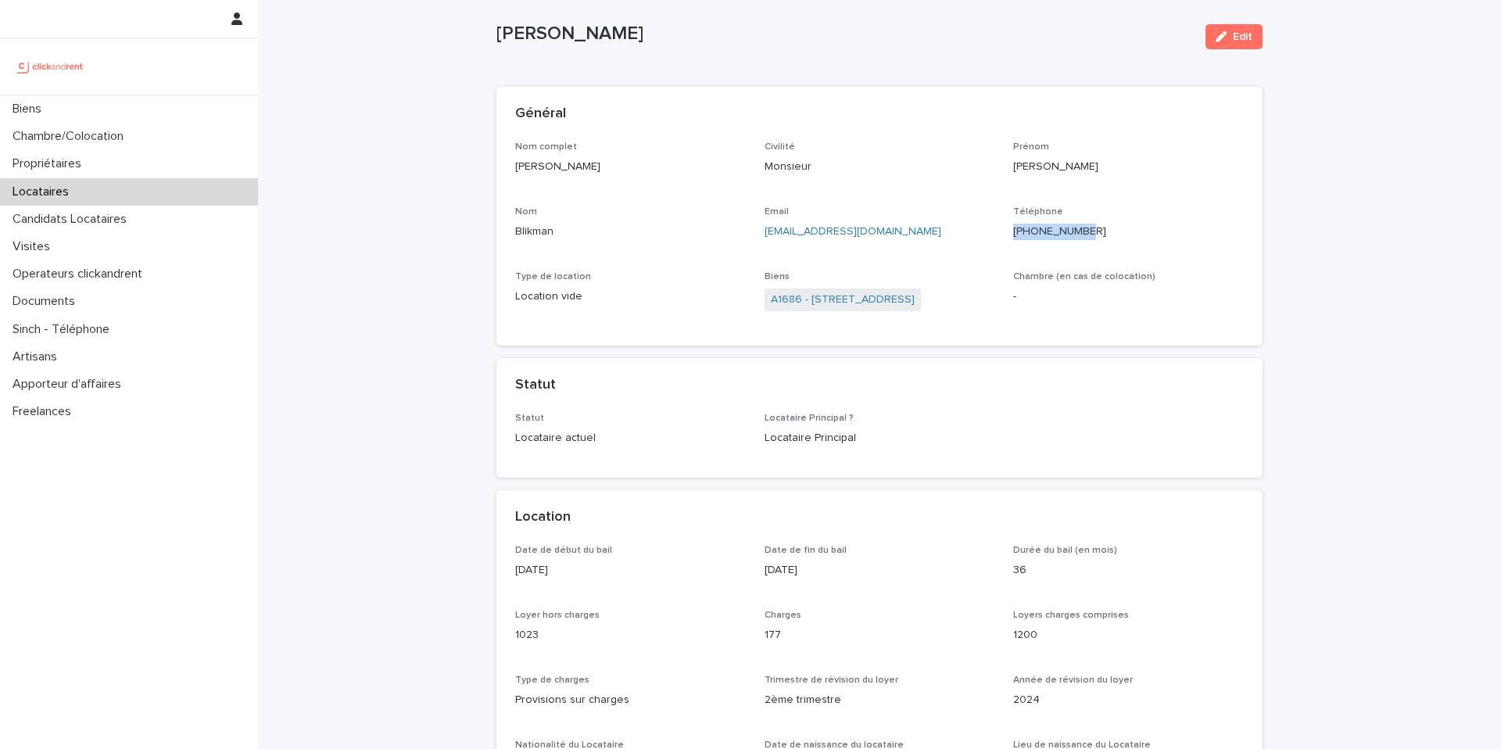
click at [1102, 241] on div "Téléphone +33769999806" at bounding box center [1128, 229] width 231 height 46
drag, startPoint x: 1092, startPoint y: 241, endPoint x: 1014, endPoint y: 227, distance: 79.3
click at [1014, 227] on div "Téléphone +33769999806" at bounding box center [1128, 229] width 231 height 46
copy p "+33769999806"
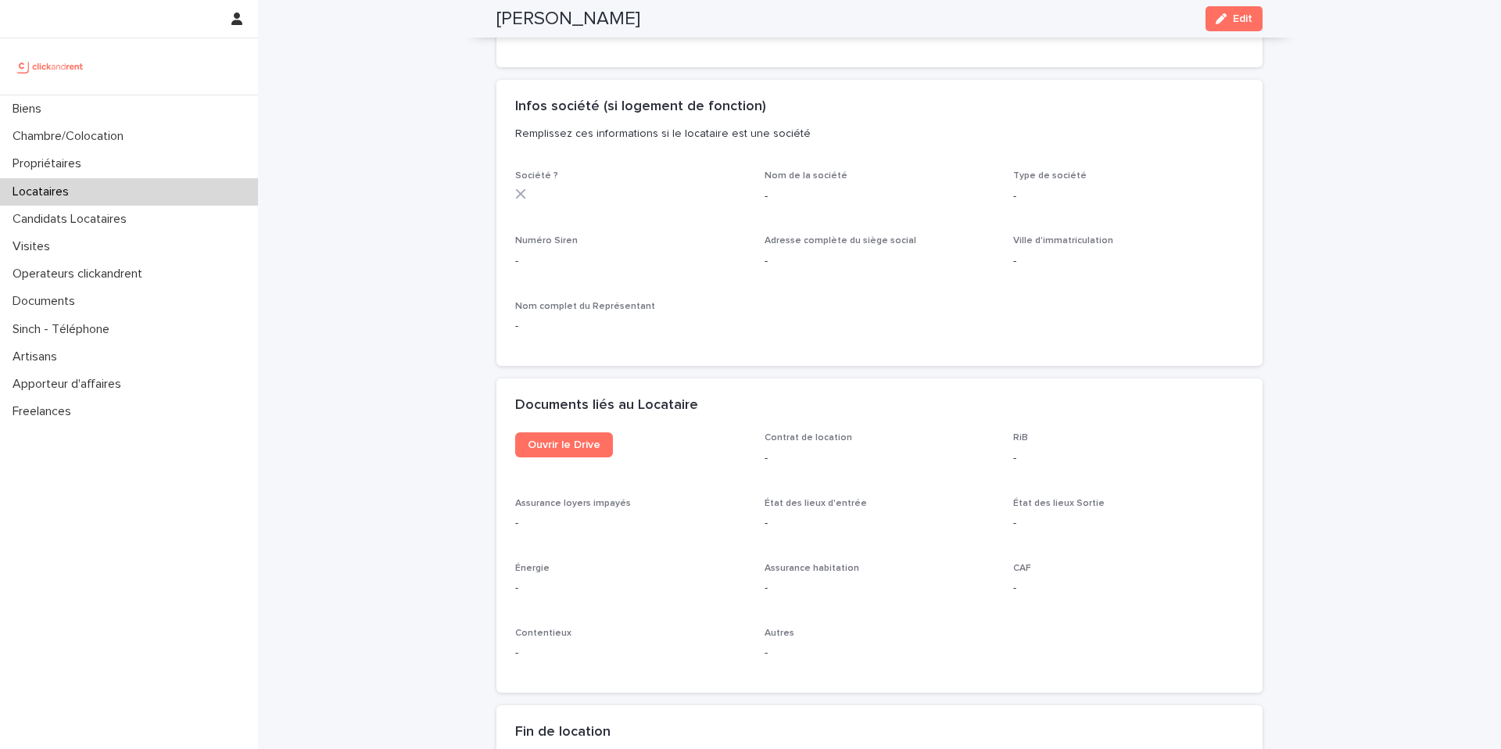
scroll to position [1356, 0]
click at [567, 450] on link "Ouvrir le Drive" at bounding box center [564, 438] width 98 height 25
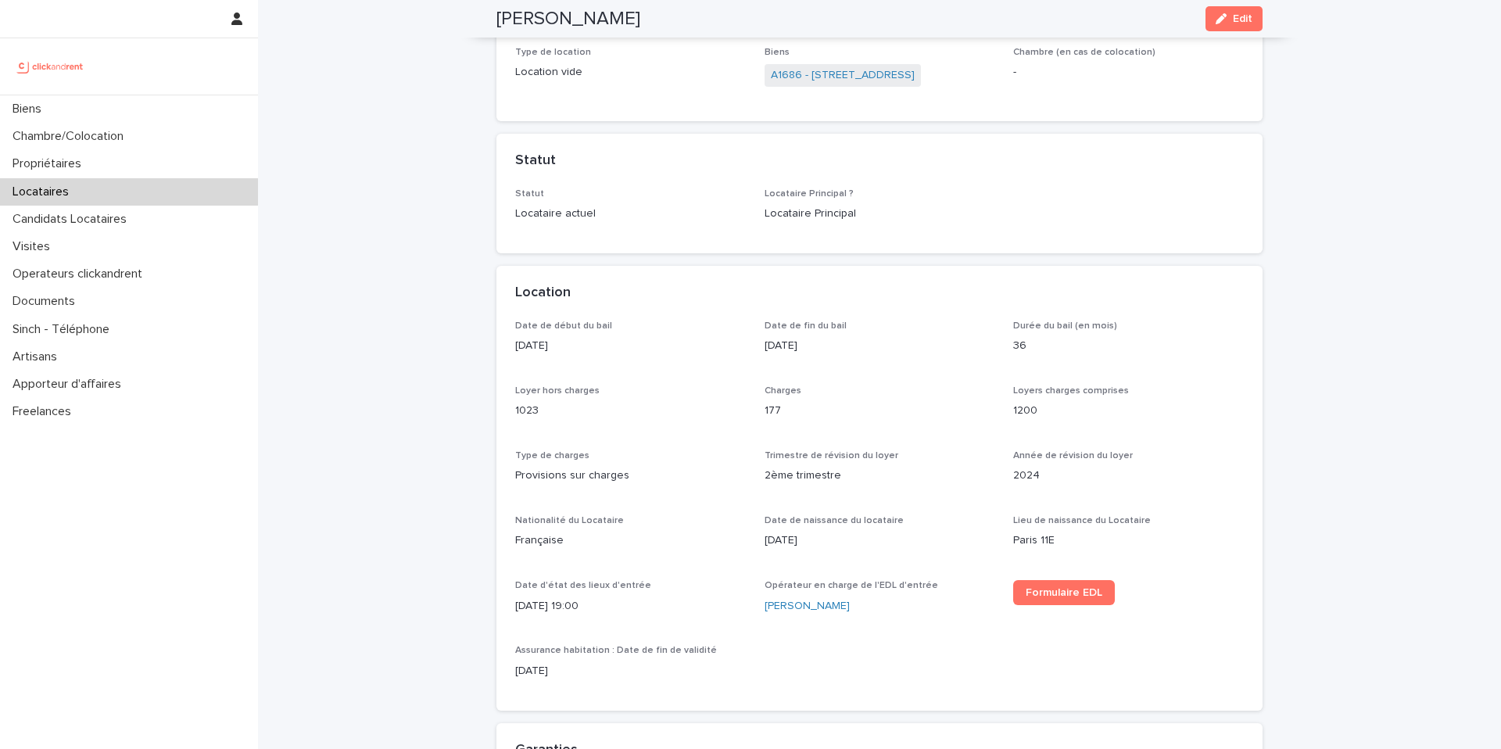
scroll to position [0, 0]
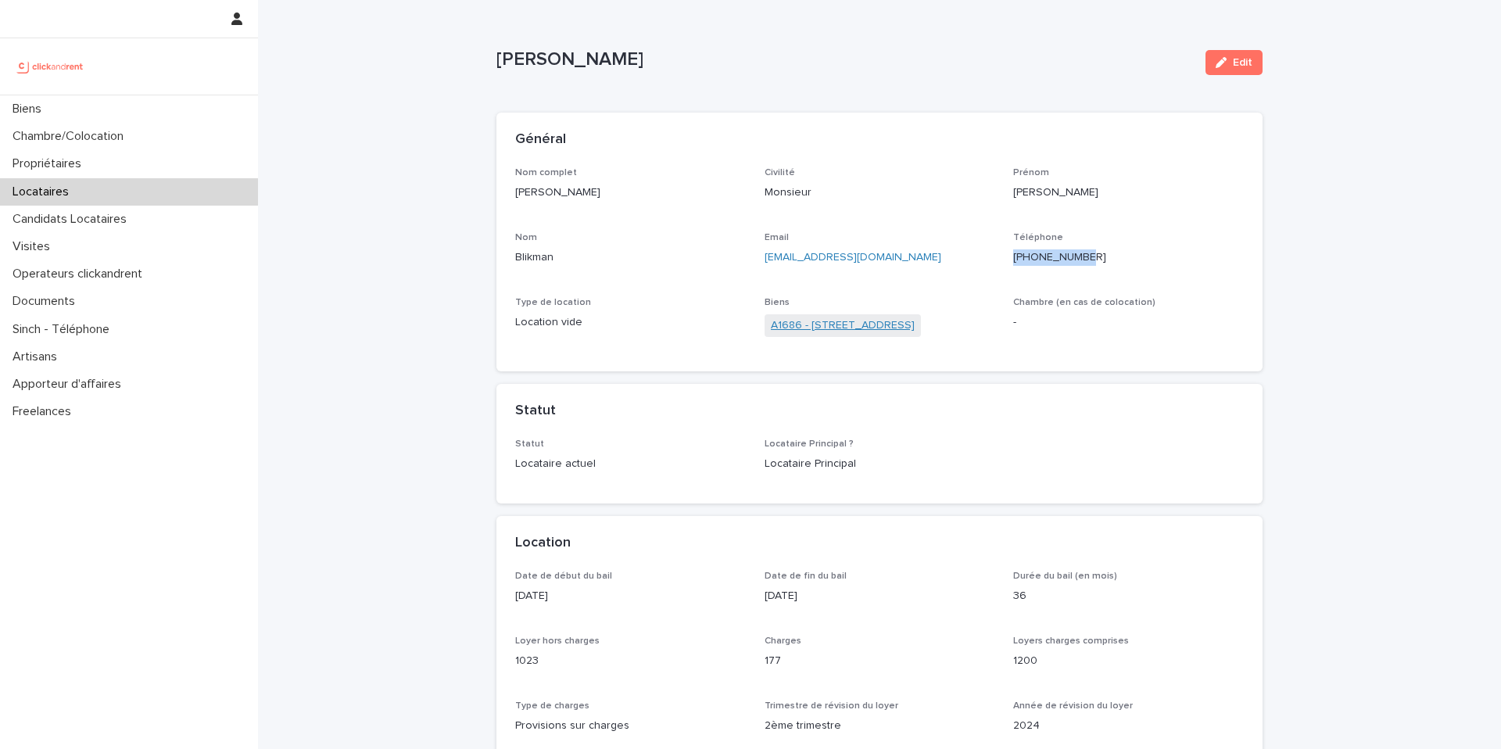
click at [816, 321] on link "A1686 - 3 avenue de la Pépinière, Fontenay-sous-Bois 94120" at bounding box center [843, 325] width 144 height 16
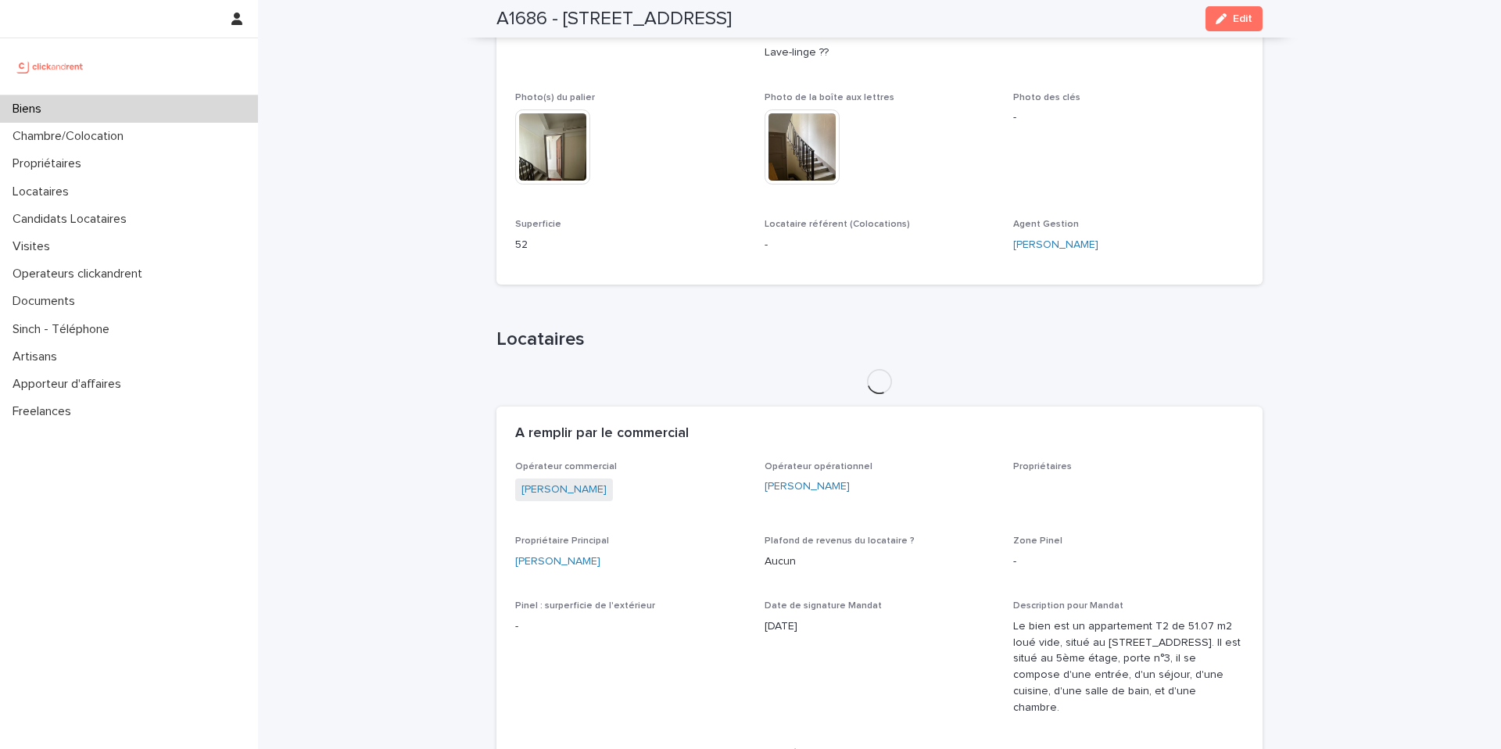
scroll to position [682, 0]
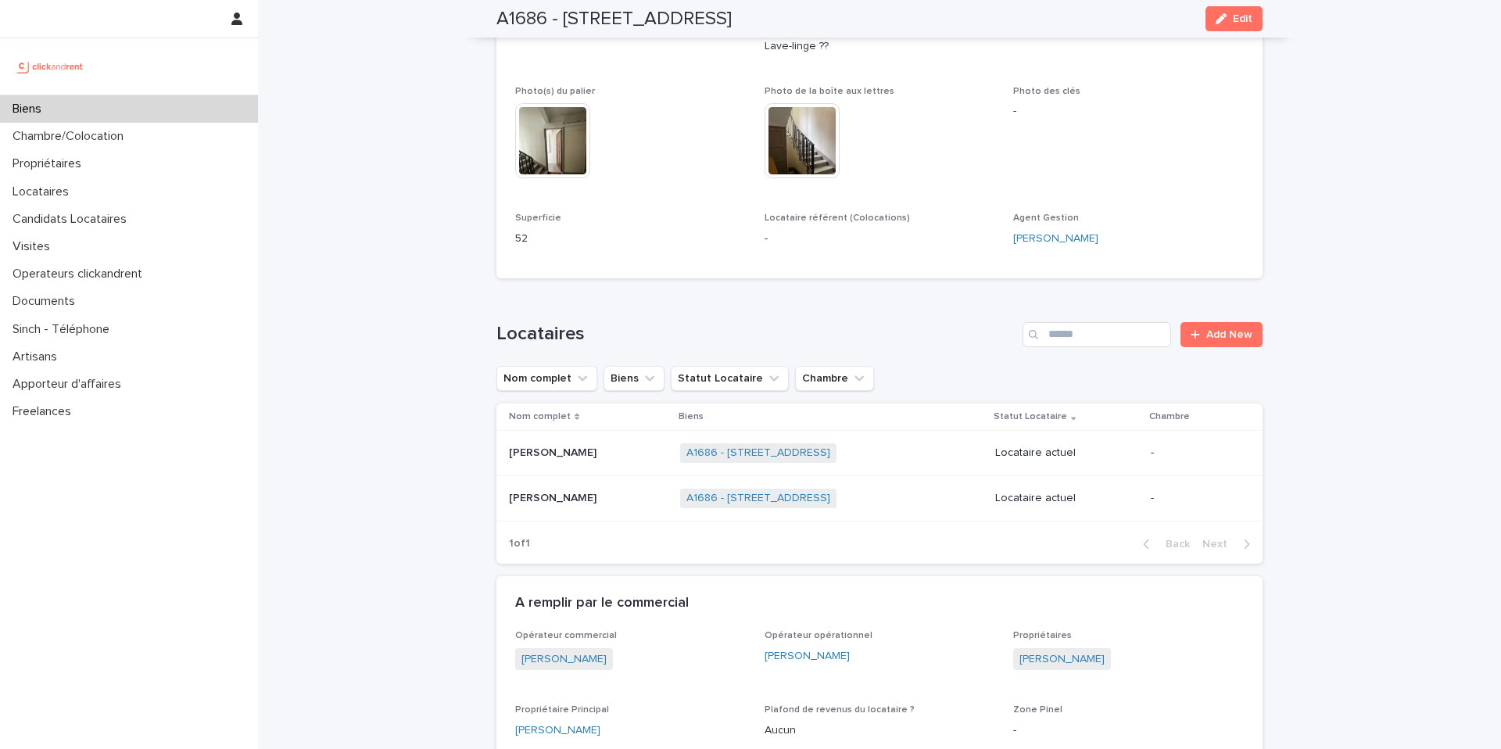
click at [576, 494] on div "Clara Jacquemin Clara Jacquemin" at bounding box center [588, 498] width 159 height 26
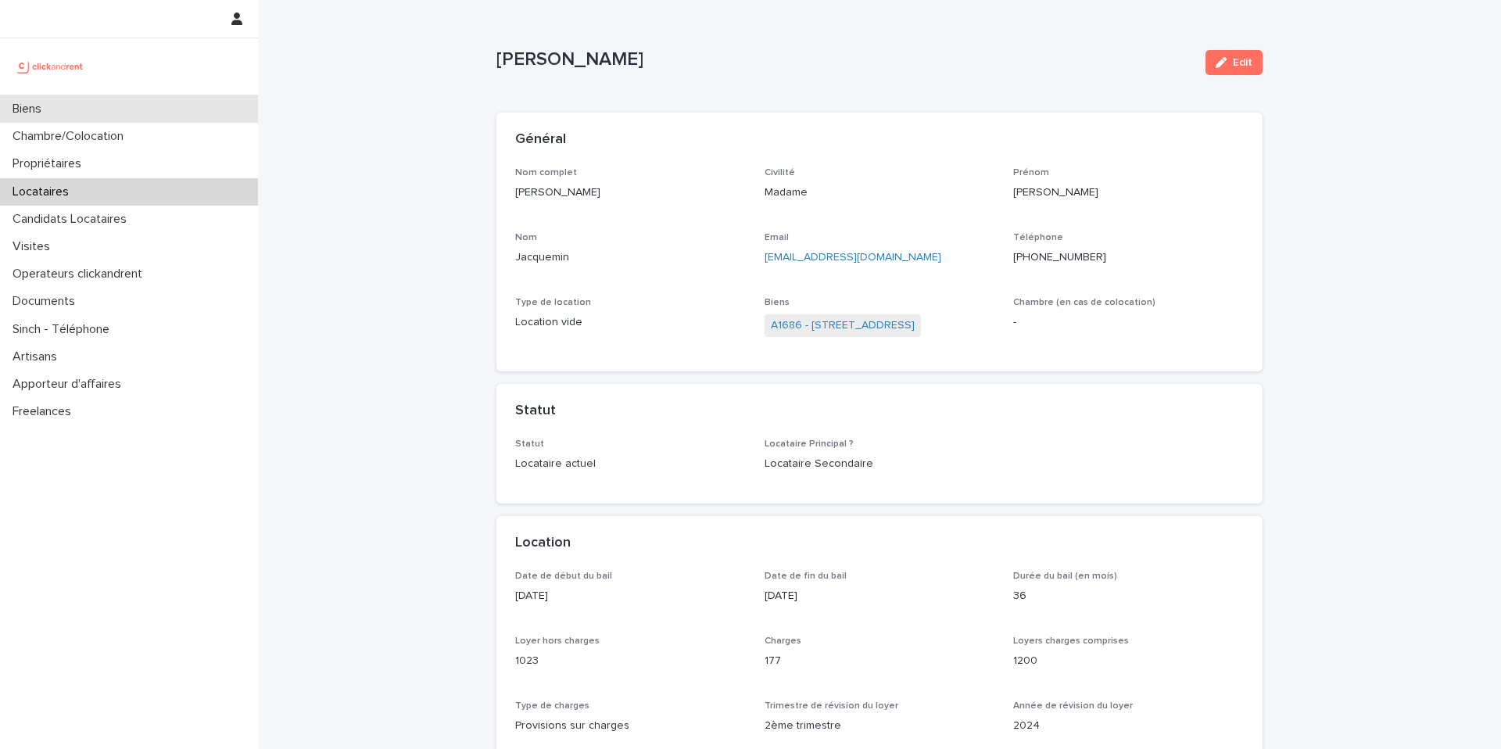
click at [131, 104] on div "Biens" at bounding box center [129, 108] width 258 height 27
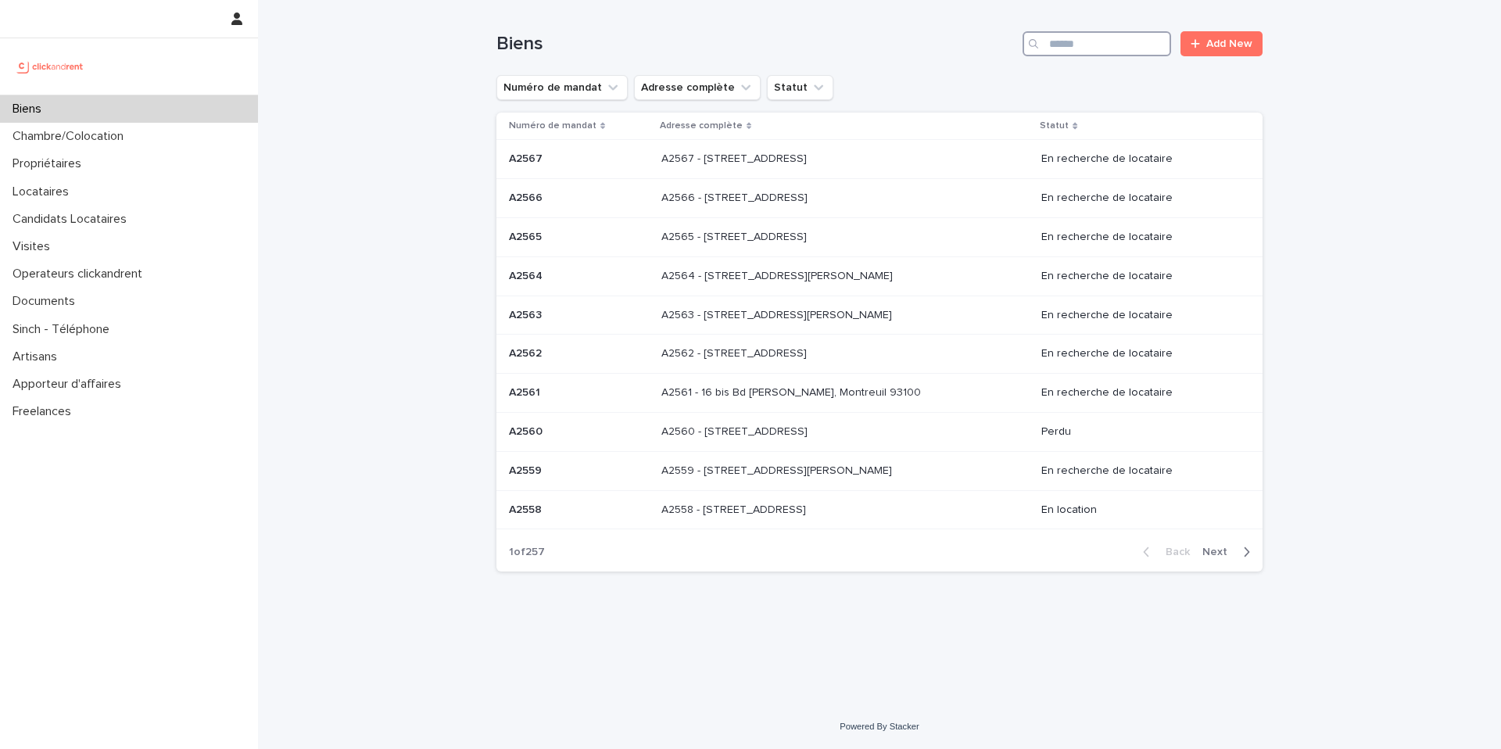
click at [1070, 41] on input "Search" at bounding box center [1096, 43] width 149 height 25
type input "*****"
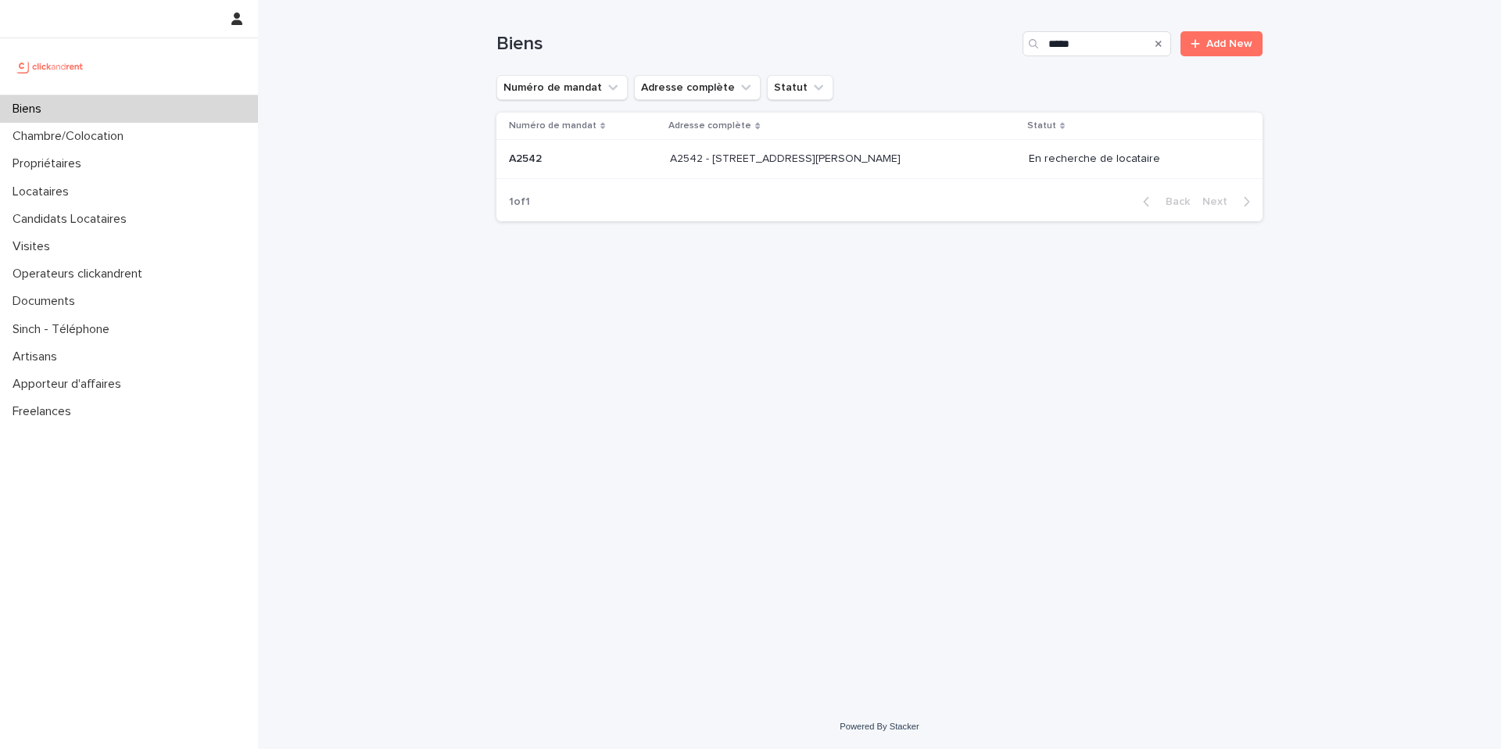
click at [972, 146] on div "A2542 - 1407 avenue du père Soulas, Montpellier 34090 A2542 - 1407 avenue du pè…" at bounding box center [843, 159] width 346 height 26
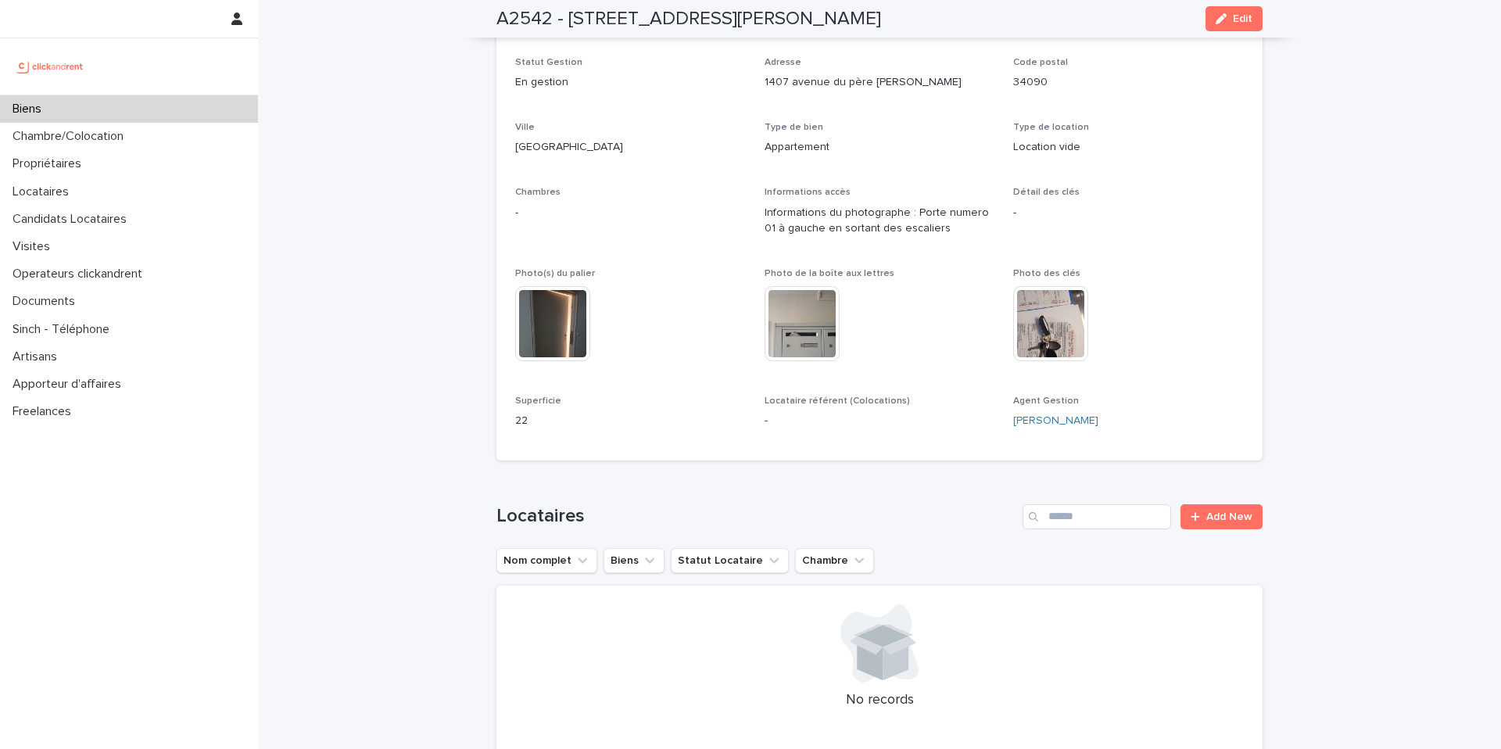
scroll to position [184, 0]
